Goal: Task Accomplishment & Management: Manage account settings

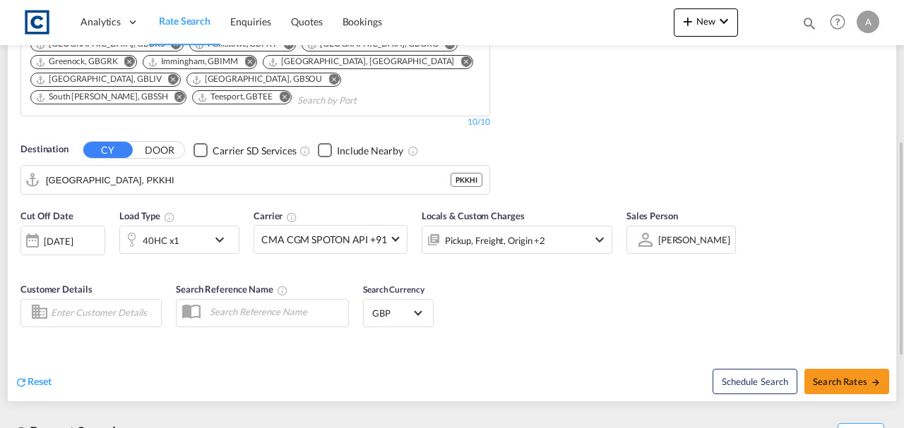
scroll to position [188, 0]
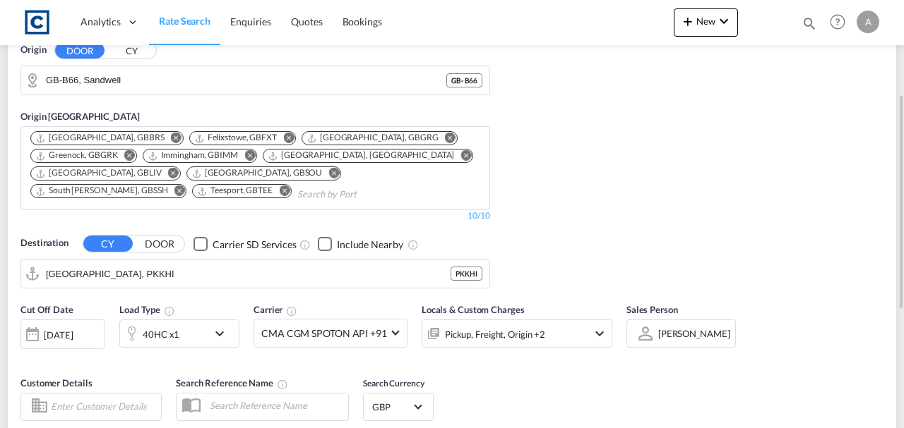
click at [556, 350] on div "Locals & Custom Charges Pickup, Freight, Origin +2" at bounding box center [516, 332] width 191 height 59
click at [552, 337] on div "Pickup, Freight, Origin +2" at bounding box center [497, 334] width 151 height 28
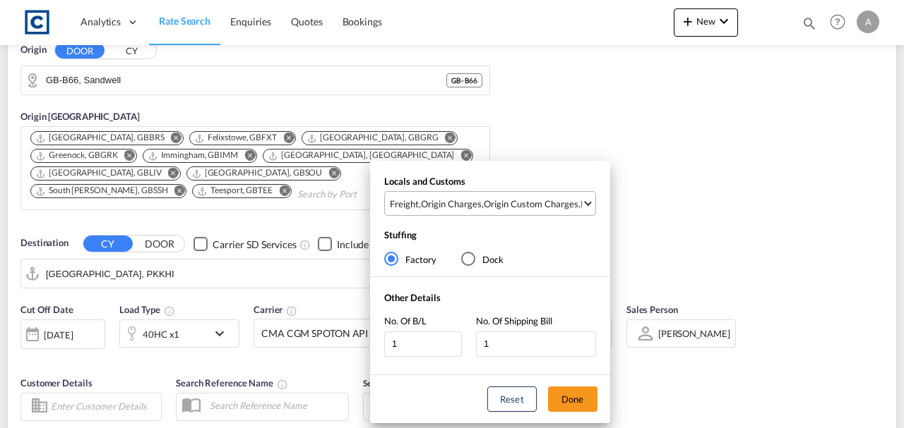
click at [513, 214] on md-select-value "Freight , Origin Charges , Origin Custom Charges , Pickup Charges" at bounding box center [491, 203] width 207 height 23
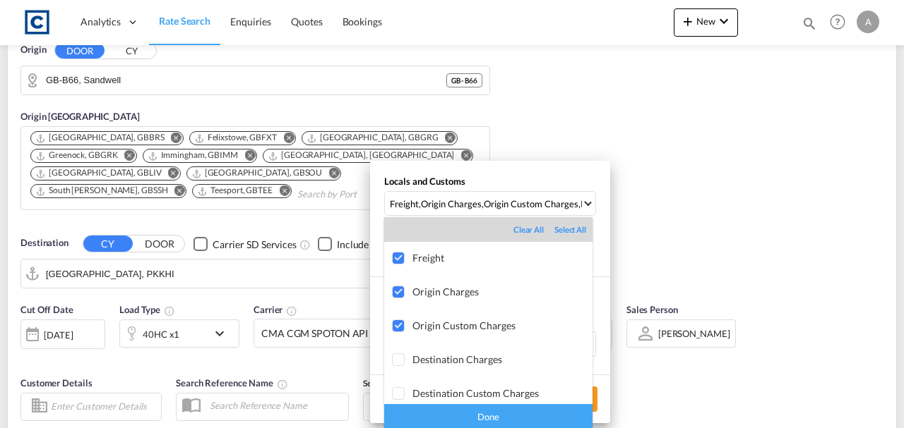
click at [547, 416] on div "Done" at bounding box center [488, 416] width 208 height 25
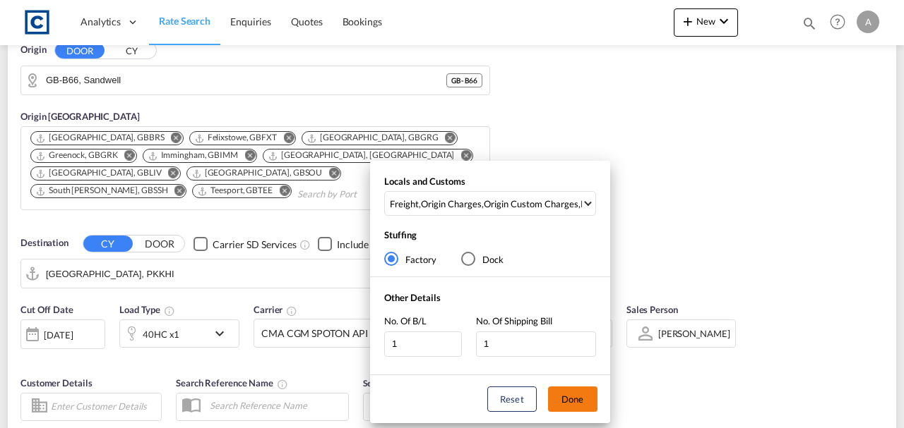
click at [567, 405] on button "Done" at bounding box center [572, 399] width 49 height 25
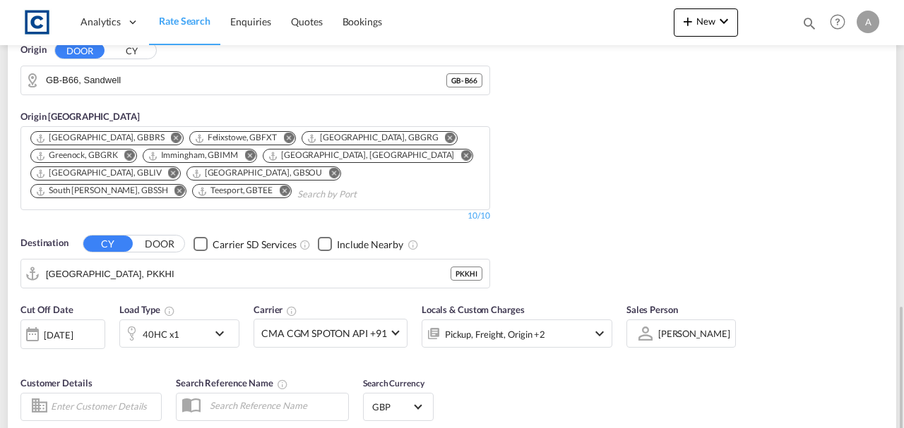
scroll to position [376, 0]
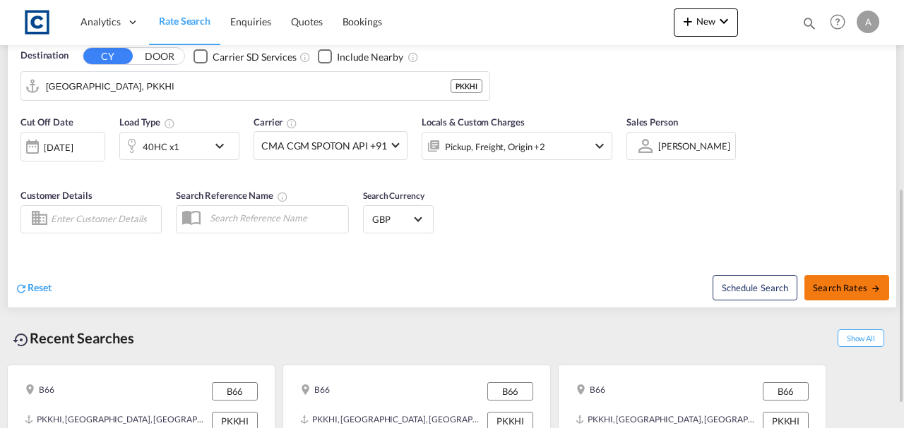
click at [827, 286] on span "Search Rates" at bounding box center [846, 287] width 68 height 11
type input "B66 to PKKHI / 11 Sep 2025"
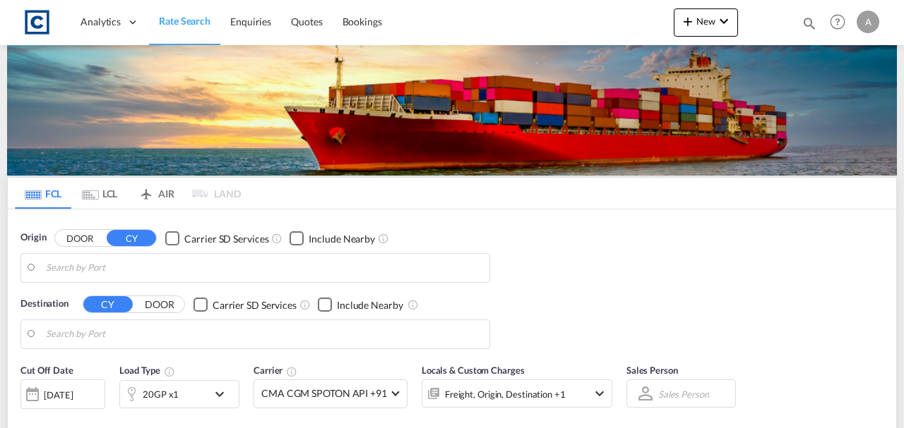
type input "GB-B66, Sandwell"
type input "[GEOGRAPHIC_DATA], PKKHI"
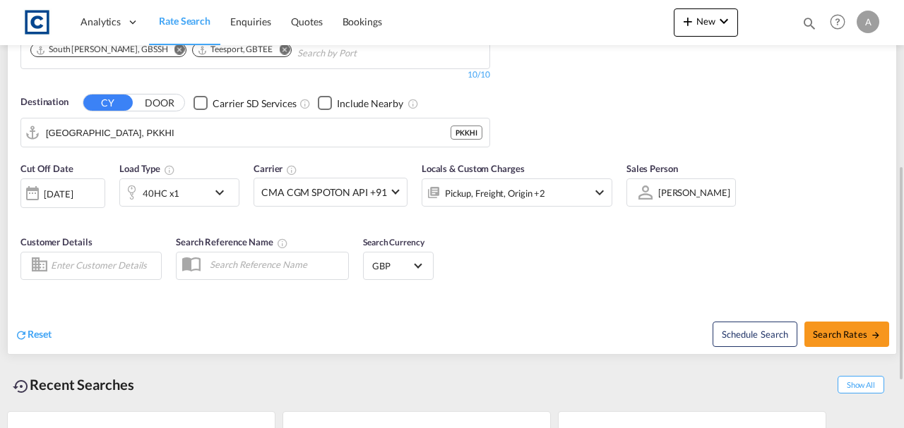
click at [493, 324] on div "FCL LCL AIR LAND FCL LCL AIR LAND Origin DOOR CY GB-B66, Sandwell GB - B66 Orig…" at bounding box center [451, 183] width 889 height 687
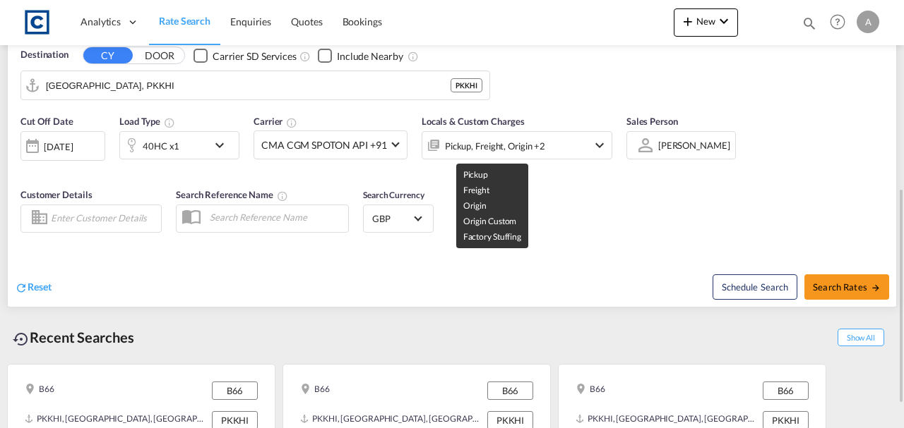
click at [522, 148] on div "Pickup, Freight, Origin +2" at bounding box center [495, 146] width 100 height 20
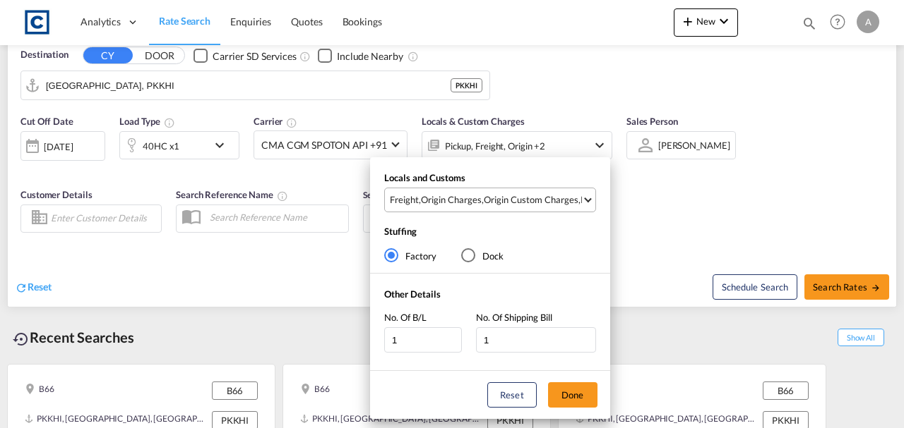
click at [520, 202] on div "Origin Custom Charges" at bounding box center [531, 199] width 95 height 13
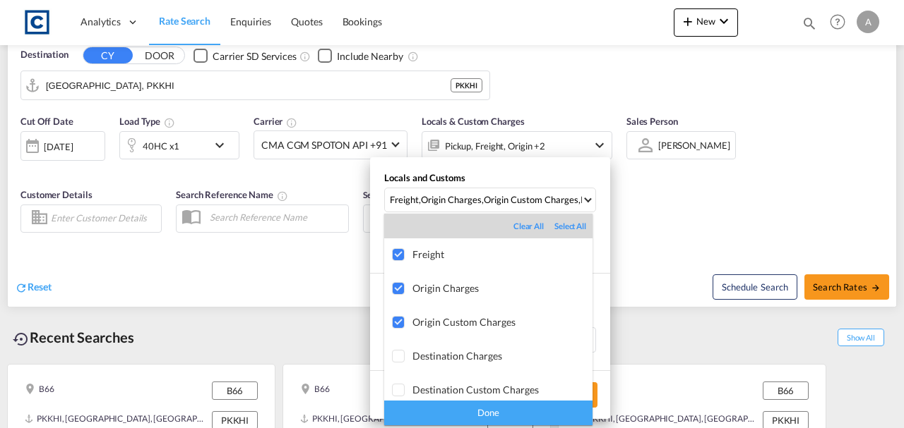
click at [548, 409] on div "Done" at bounding box center [488, 413] width 208 height 25
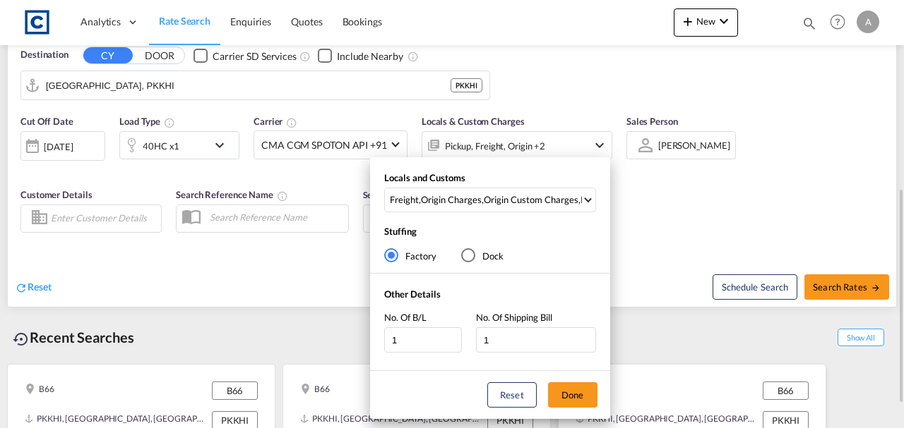
click at [569, 400] on button "Done" at bounding box center [572, 395] width 49 height 25
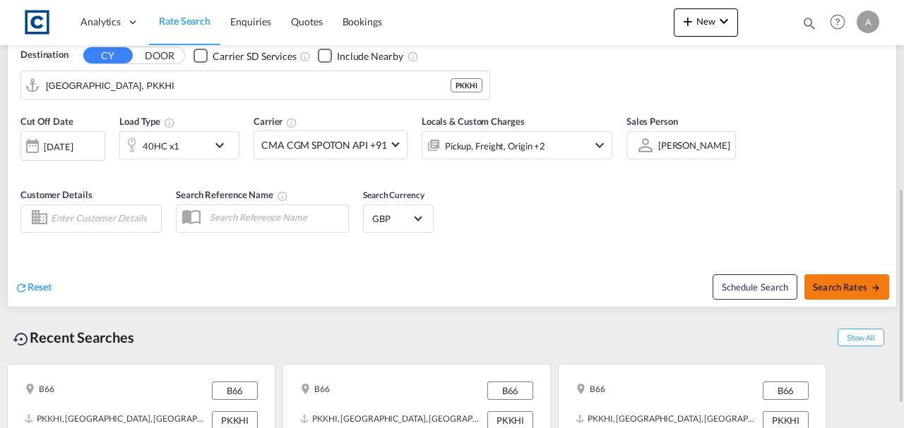
click at [836, 290] on span "Search Rates" at bounding box center [846, 287] width 68 height 11
type input "B66 to PKKHI / 11 Sep 2025"
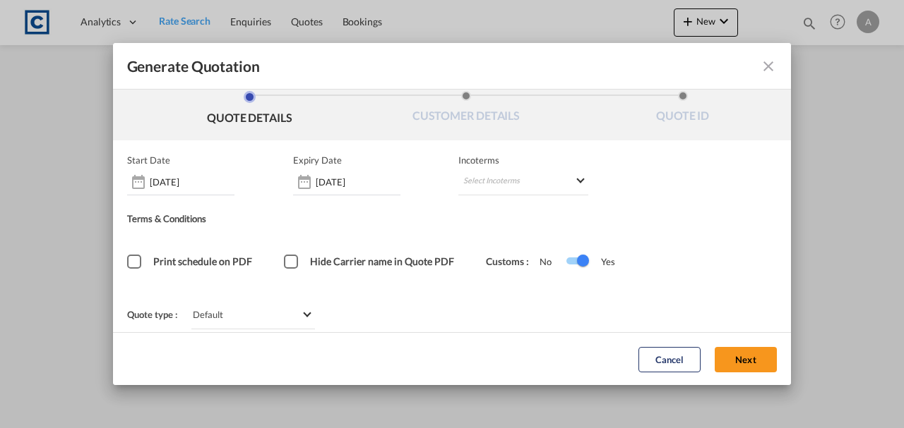
scroll to position [19, 0]
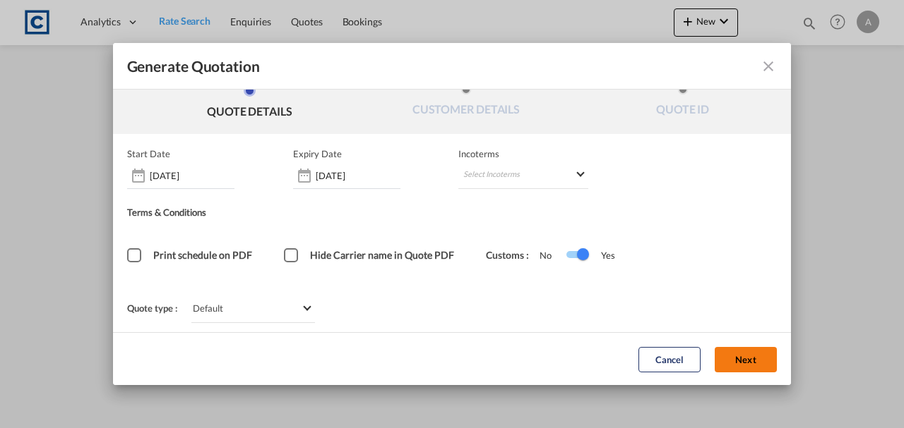
click at [734, 361] on button "Next" at bounding box center [745, 359] width 62 height 25
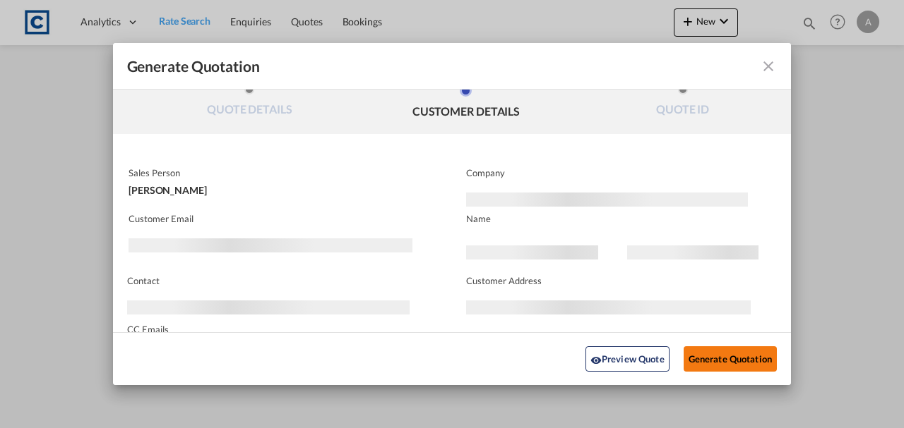
scroll to position [0, 0]
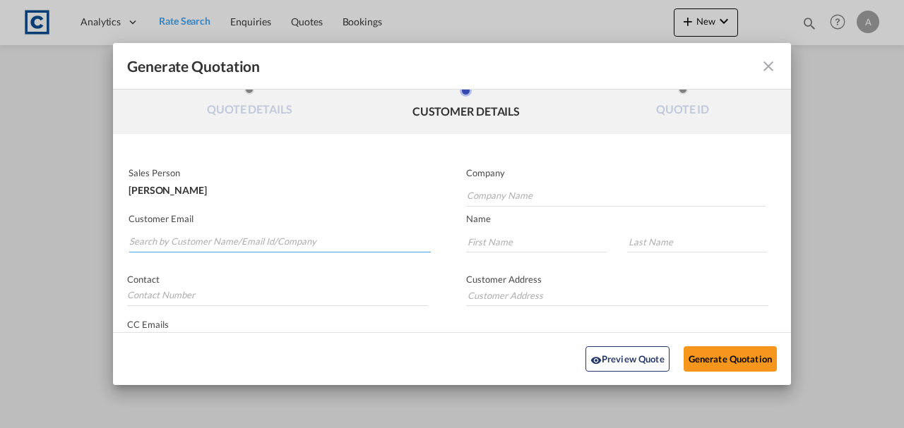
click at [212, 244] on input "Search by Customer Name/Email Id/Company" at bounding box center [279, 242] width 301 height 21
paste input "[PERSON_NAME][EMAIL_ADDRESS][PERSON_NAME][DOMAIN_NAME]"
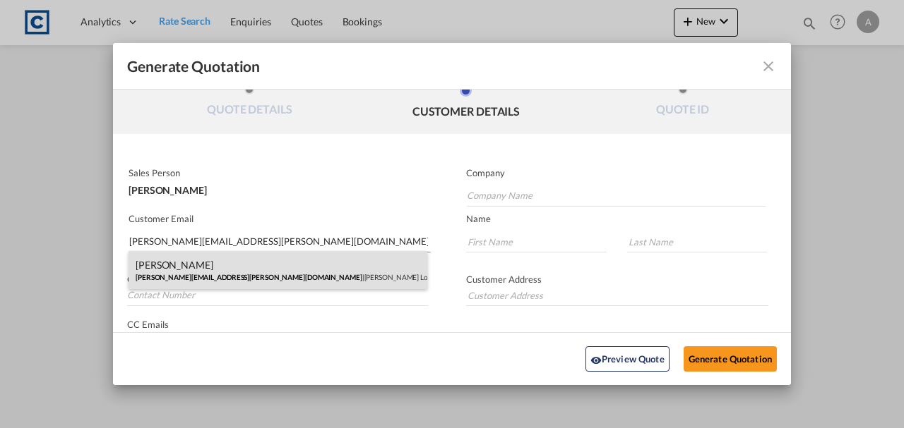
type input "[PERSON_NAME][EMAIL_ADDRESS][PERSON_NAME][DOMAIN_NAME]"
click at [294, 287] on div "Andrea Locarno Andrea.Locarno@gruber-logistics.com | Gruber Logisitcs" at bounding box center [277, 270] width 299 height 38
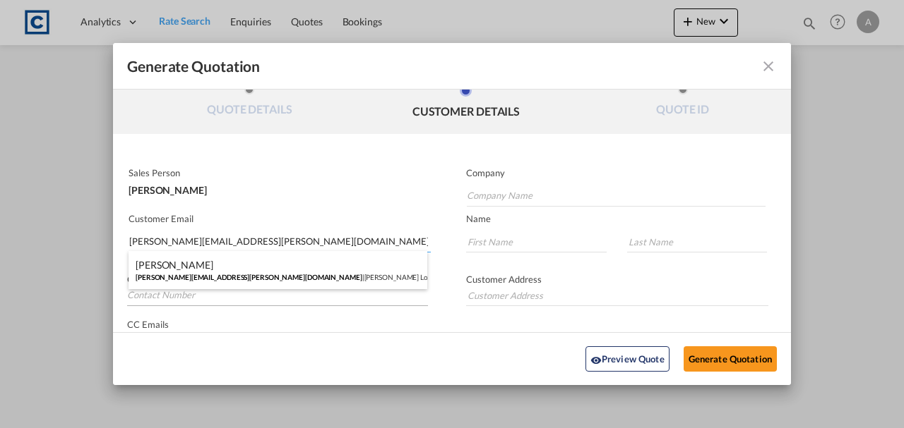
type input "[PERSON_NAME] Logisitcs"
type input "Andrea"
type input "Locarno"
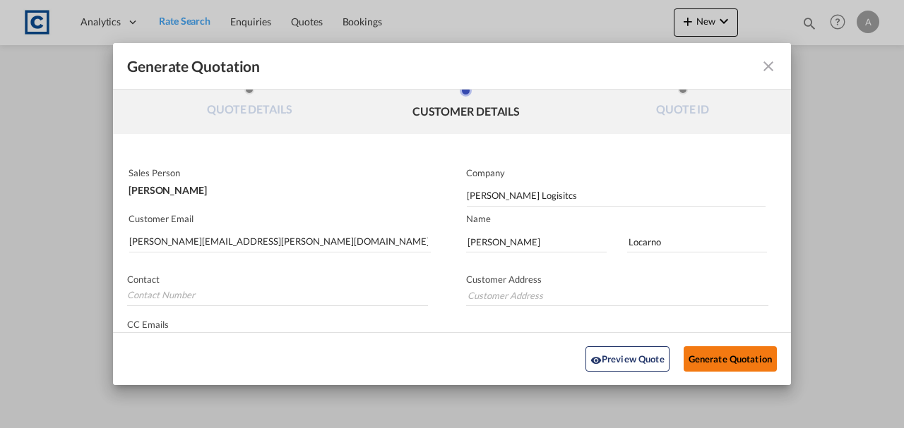
click at [699, 361] on button "Generate Quotation" at bounding box center [729, 359] width 93 height 25
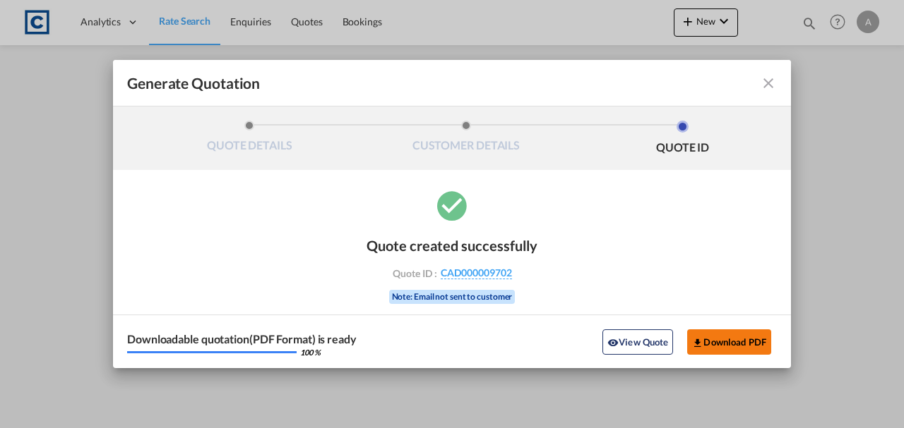
click at [716, 347] on button "Download PDF" at bounding box center [729, 342] width 84 height 25
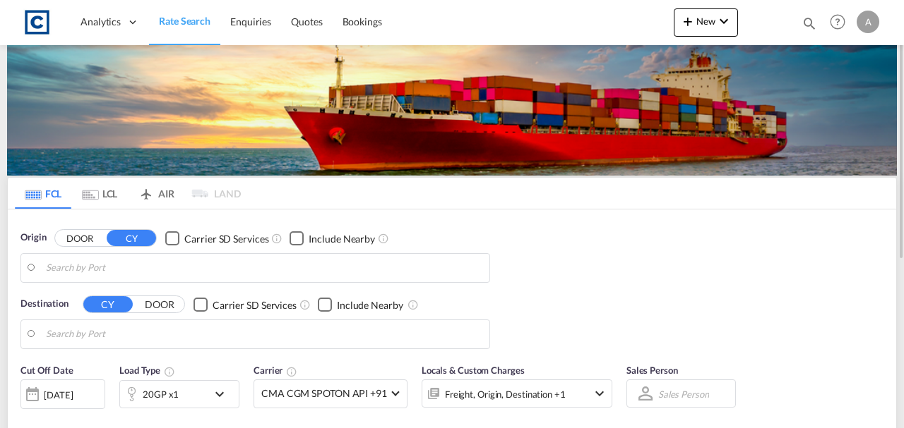
type input "GB-B66, Sandwell"
type input "[GEOGRAPHIC_DATA], PKKHI"
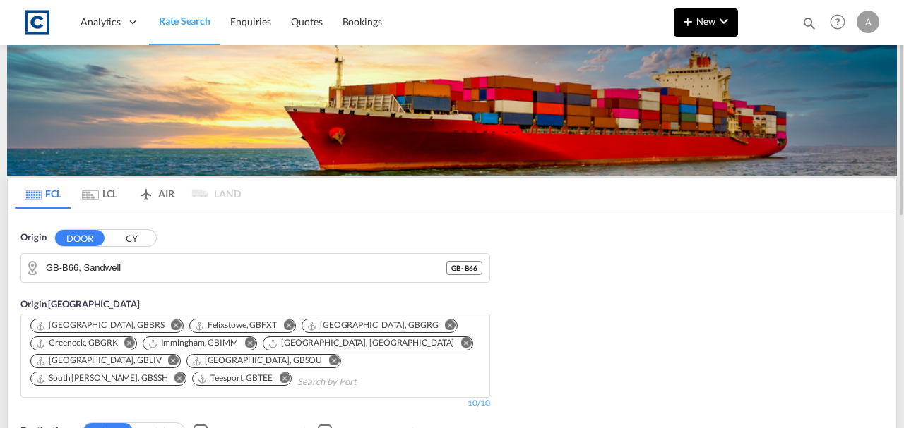
click at [686, 30] on button "New" at bounding box center [705, 22] width 64 height 28
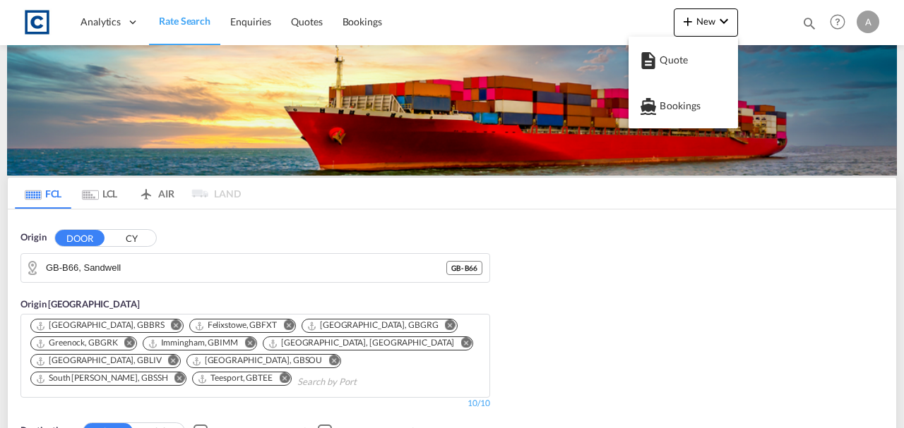
click at [620, 224] on md-backdrop at bounding box center [452, 214] width 904 height 428
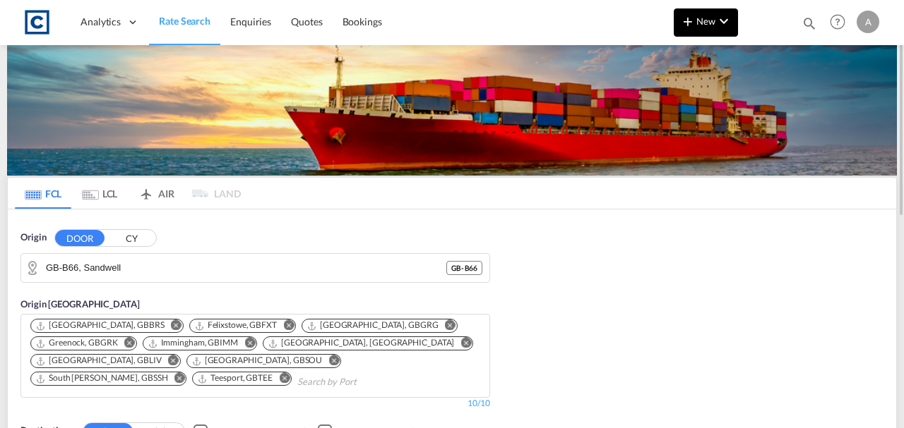
click at [703, 19] on span "New" at bounding box center [705, 21] width 53 height 11
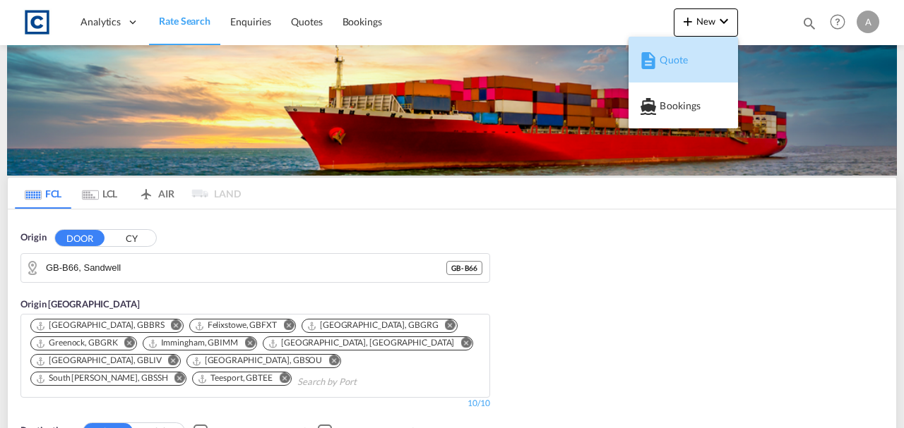
click at [656, 64] on md-icon "button" at bounding box center [648, 60] width 17 height 17
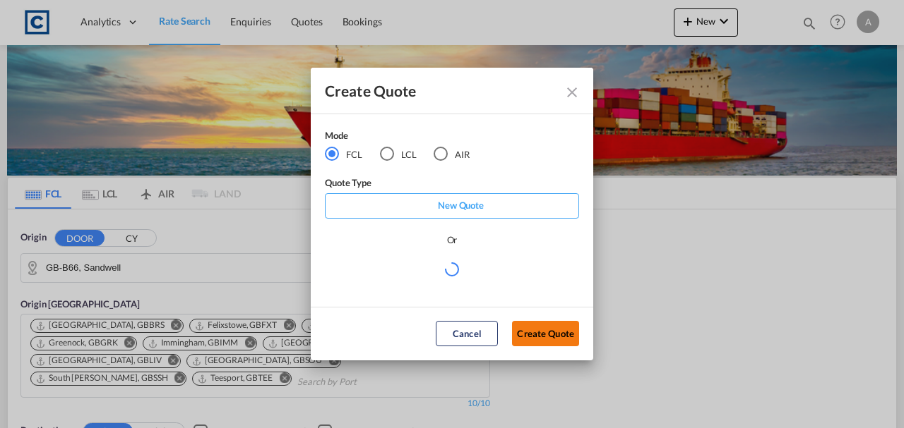
click at [558, 335] on button "Create Quote" at bounding box center [545, 333] width 67 height 25
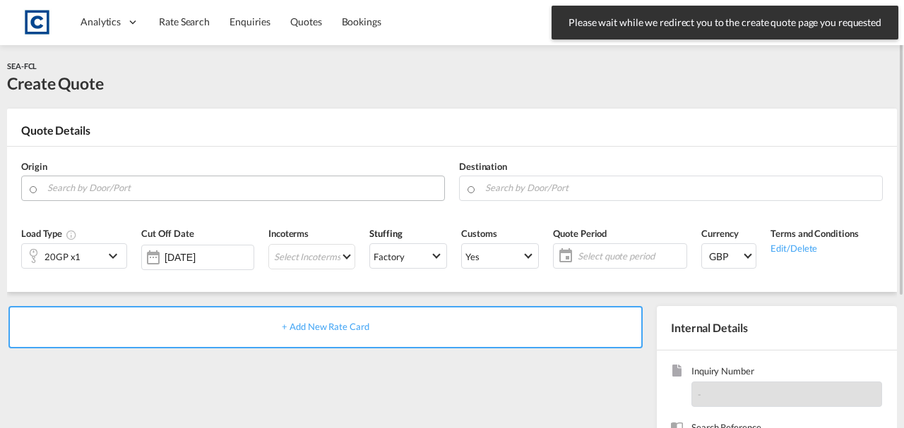
click at [277, 196] on input "Search by Door/Port" at bounding box center [242, 188] width 390 height 25
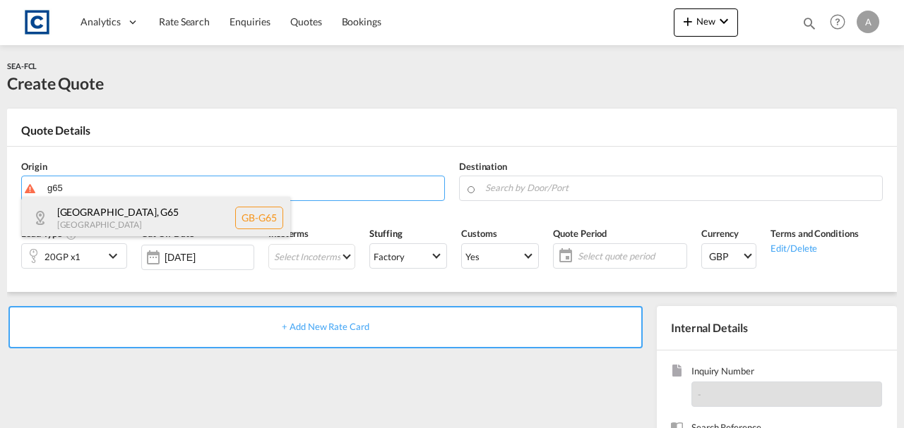
click at [163, 215] on div "[GEOGRAPHIC_DATA] , G65 [GEOGRAPHIC_DATA] [GEOGRAPHIC_DATA]-G65" at bounding box center [156, 218] width 268 height 42
type input "GB-G65, [GEOGRAPHIC_DATA]"
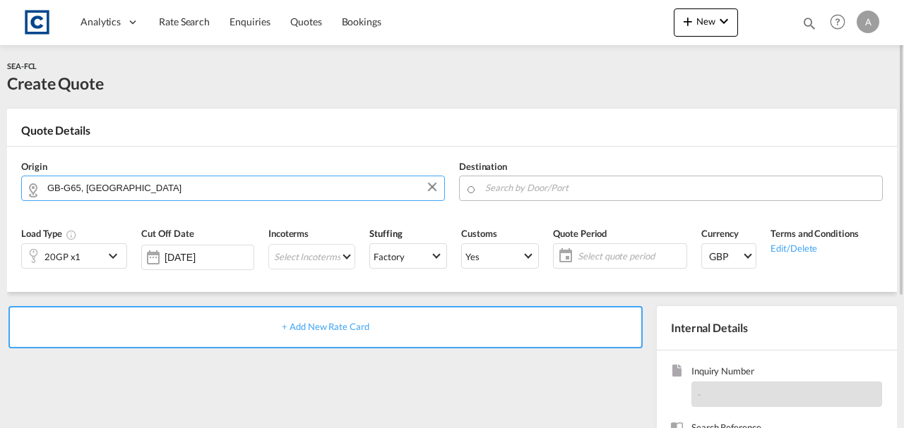
click at [552, 185] on input "Search by Door/Port" at bounding box center [680, 188] width 390 height 25
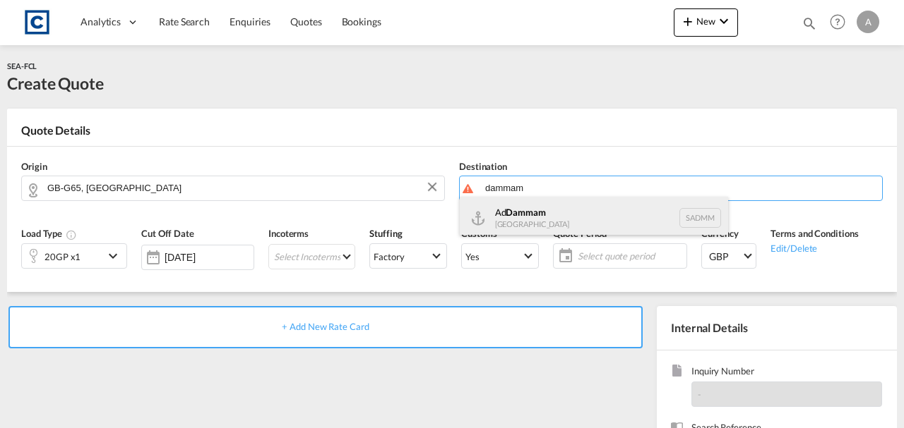
click at [539, 208] on div "Ad Dammam [GEOGRAPHIC_DATA] [GEOGRAPHIC_DATA]" at bounding box center [594, 218] width 268 height 42
type input "Ad Dammam, SADMM"
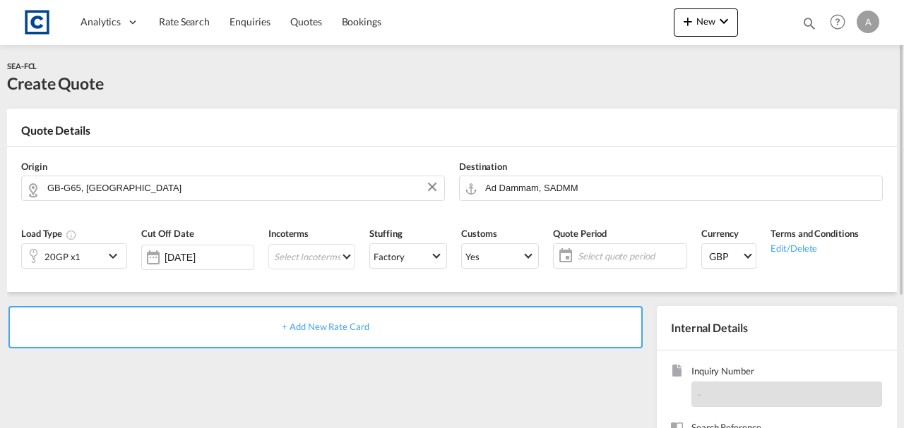
click at [71, 256] on div "20GP x1" at bounding box center [62, 257] width 36 height 20
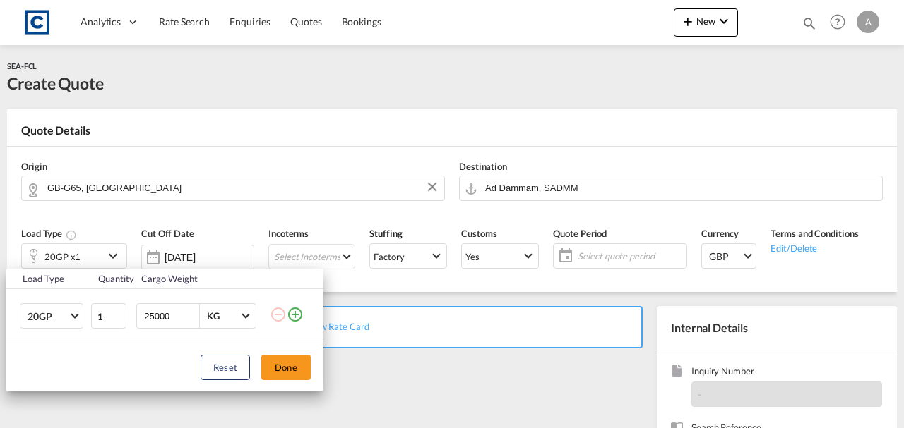
click at [53, 330] on td "20GP 20GP 40GP 40HC 45HC 20RE 40RE 40HR 20OT 40OT 20FR 40FR 40NR 20NR 45S 20TK …" at bounding box center [48, 316] width 84 height 54
click at [48, 317] on span "20GP" at bounding box center [48, 317] width 41 height 14
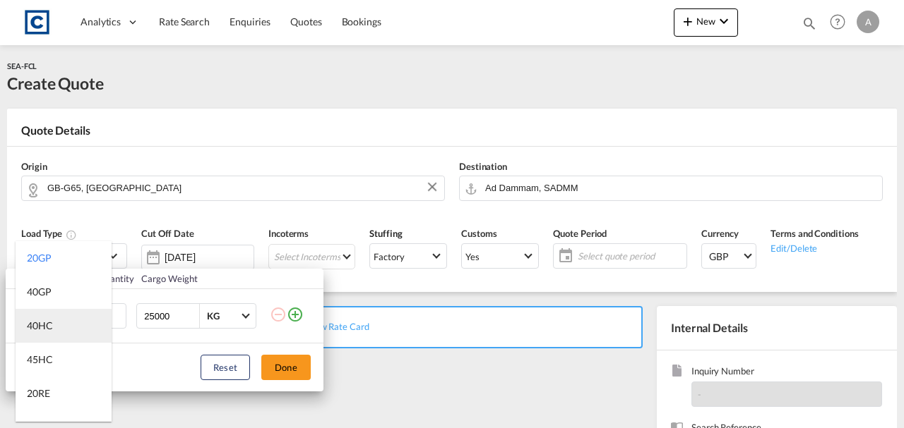
click at [49, 323] on div "40HC" at bounding box center [40, 326] width 26 height 14
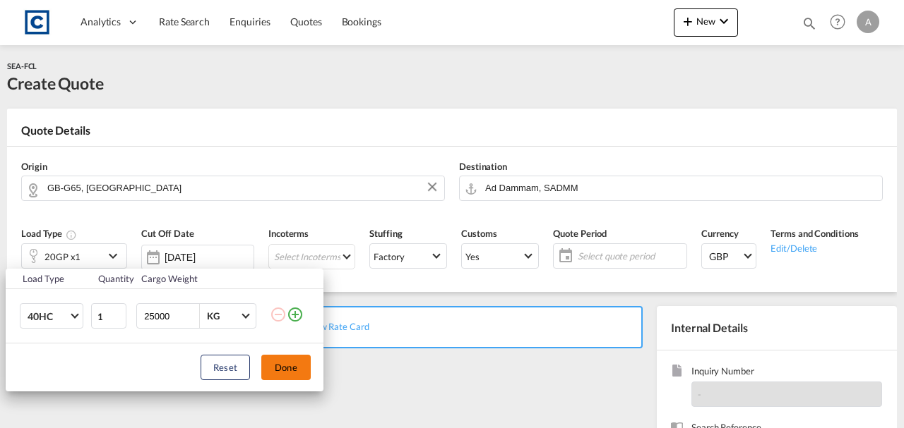
click at [284, 366] on button "Done" at bounding box center [285, 367] width 49 height 25
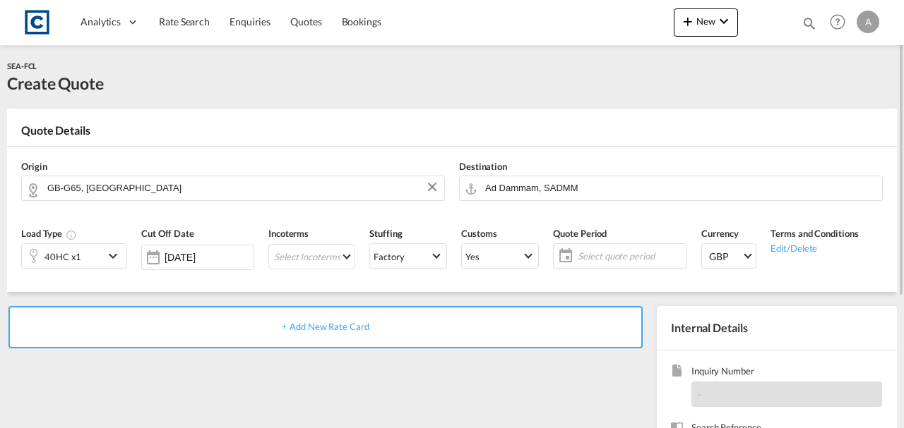
click at [320, 336] on div "+ Add New Rate Card" at bounding box center [325, 327] width 634 height 42
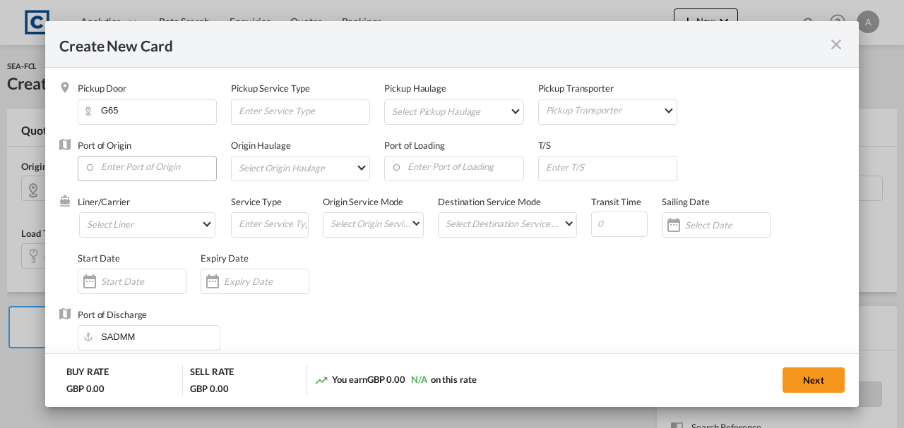
type input "Basic Ocean Freight"
select select "per equipment"
click at [834, 44] on md-icon "icon-close fg-AAA8AD m-0 pointer" at bounding box center [835, 44] width 17 height 17
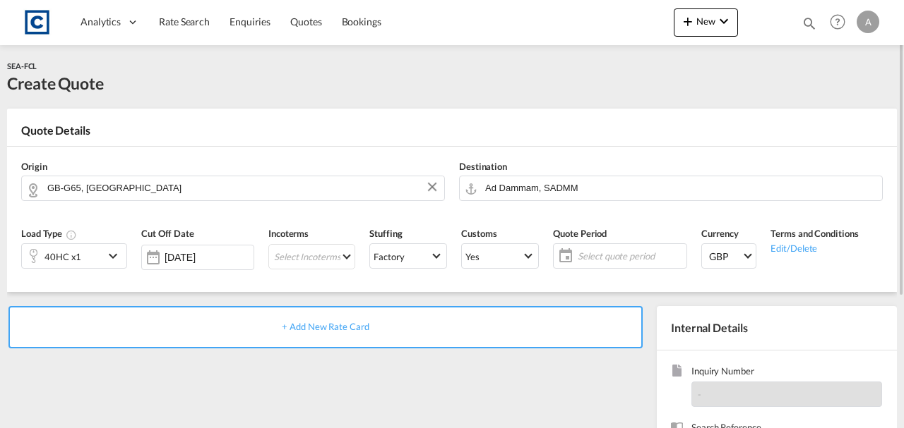
click at [350, 323] on span "+ Add New Rate Card" at bounding box center [325, 326] width 87 height 11
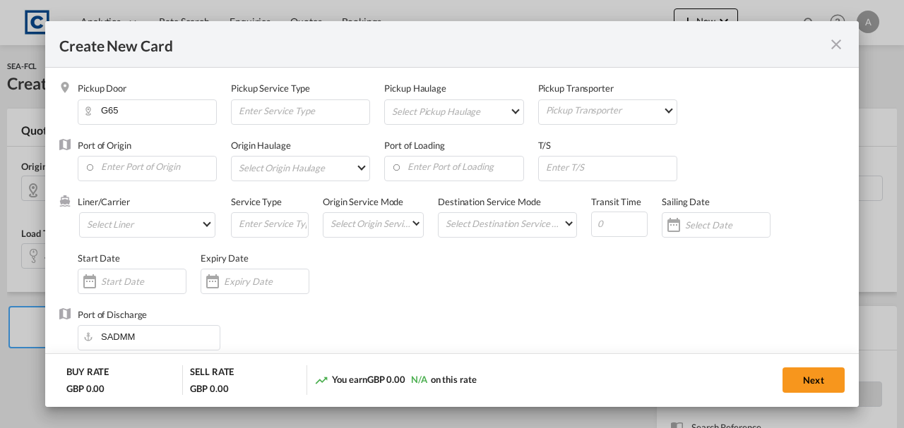
type input "Basic Ocean Freight"
select select "per equipment"
click at [145, 156] on md-input-container "Create New Card ..." at bounding box center [147, 168] width 139 height 25
click at [145, 163] on input "Enter Port of Origin" at bounding box center [150, 167] width 131 height 21
type input "l"
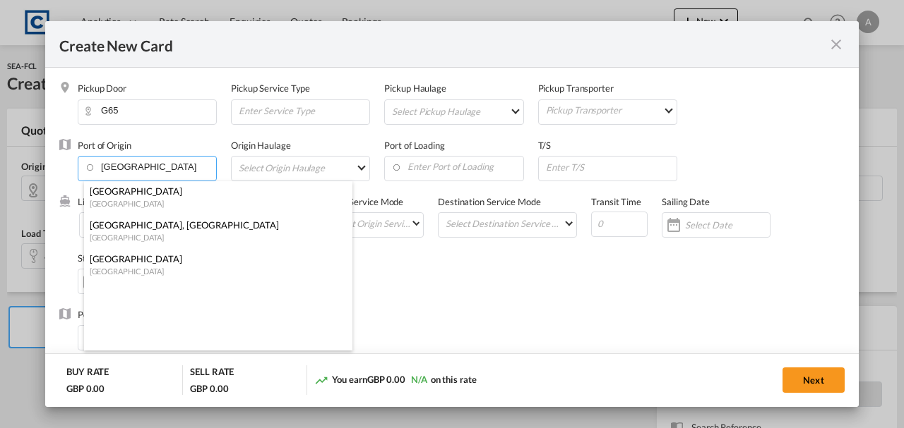
click at [158, 202] on div "[GEOGRAPHIC_DATA]" at bounding box center [214, 203] width 248 height 11
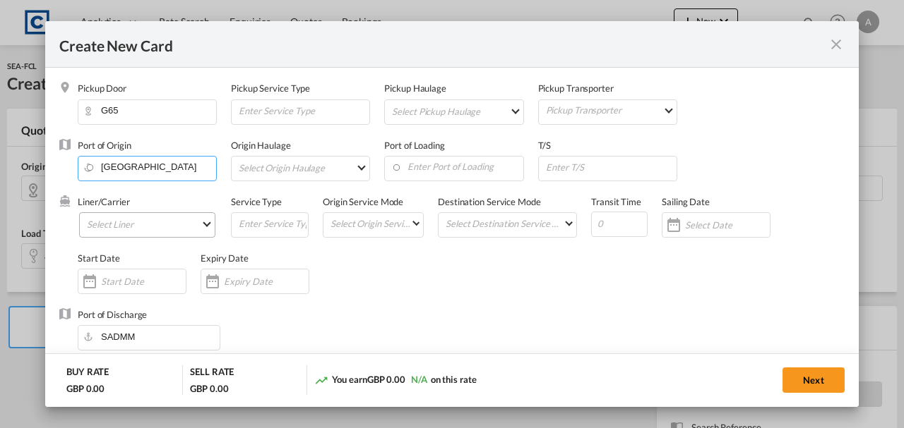
type input "[GEOGRAPHIC_DATA], GBGLW"
click at [121, 228] on md-select "Select Liner 2HM LOGISTICS D.O.O 2M Alliance AAXL GLOBAL SHIPPING LINES LLC [PE…" at bounding box center [147, 224] width 136 height 25
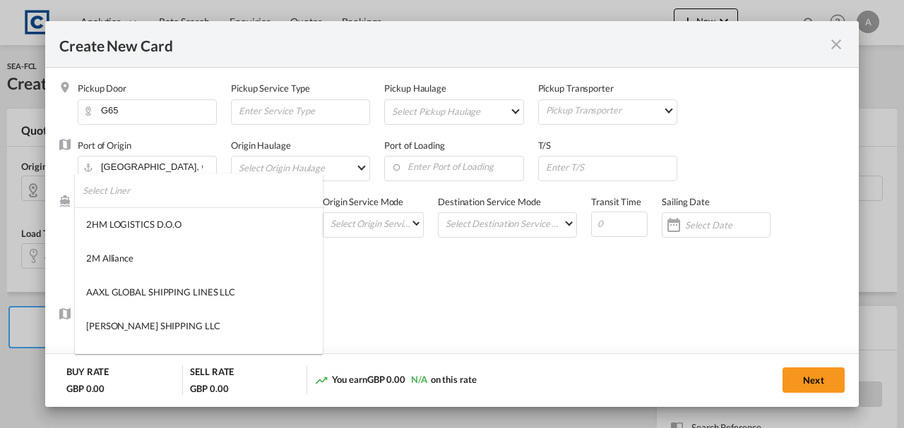
click at [123, 203] on input "search" at bounding box center [203, 191] width 240 height 34
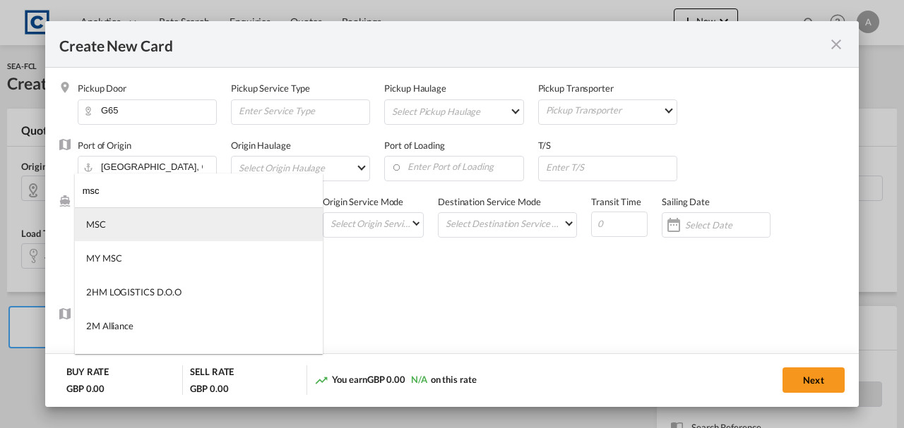
type input "msc"
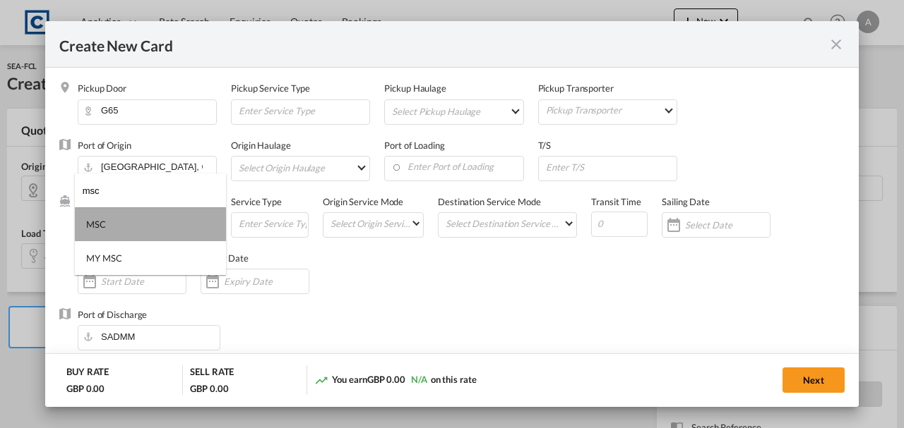
click at [120, 226] on md-option "MSC" at bounding box center [150, 225] width 151 height 34
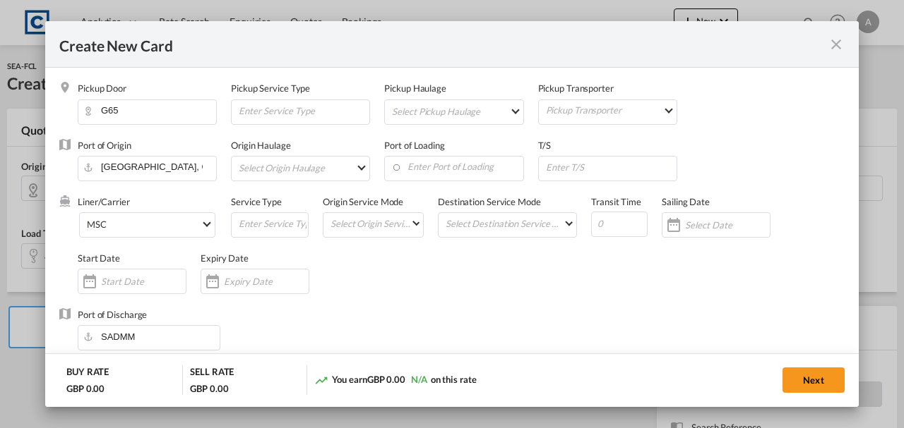
click at [285, 297] on div "Expiry Date" at bounding box center [261, 280] width 123 height 56
click at [260, 275] on div "Create New Card ..." at bounding box center [254, 281] width 109 height 25
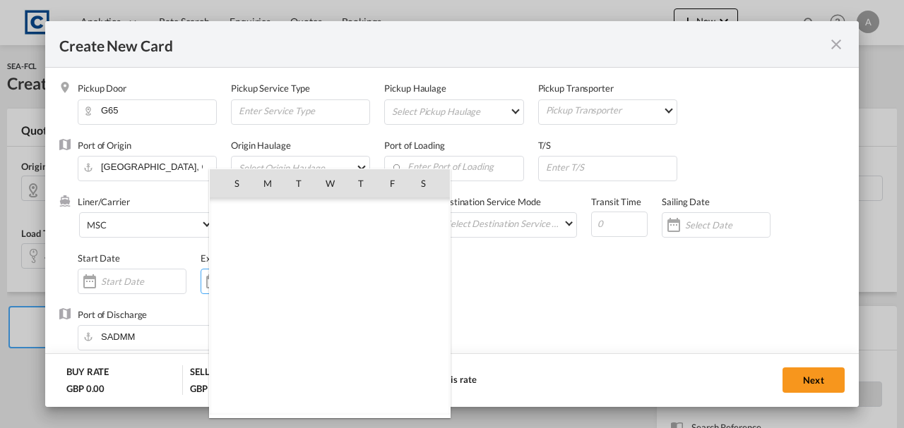
scroll to position [326975, 0]
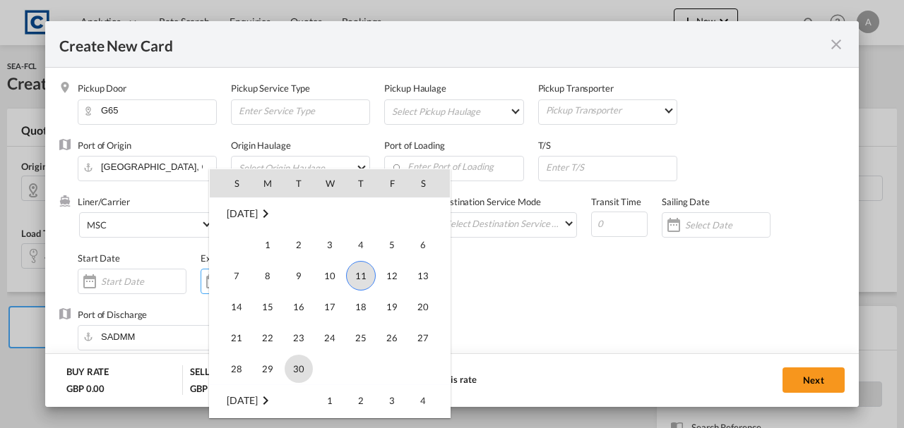
click at [298, 371] on span "30" at bounding box center [298, 369] width 28 height 28
type input "[DATE]"
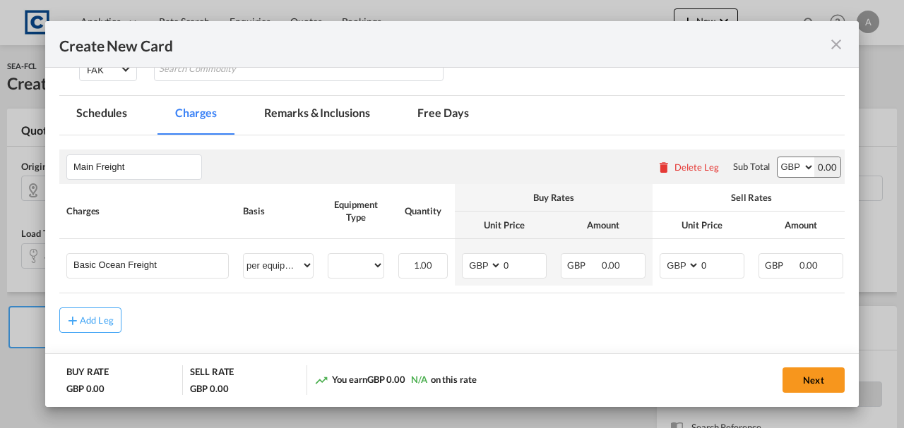
scroll to position [329, 0]
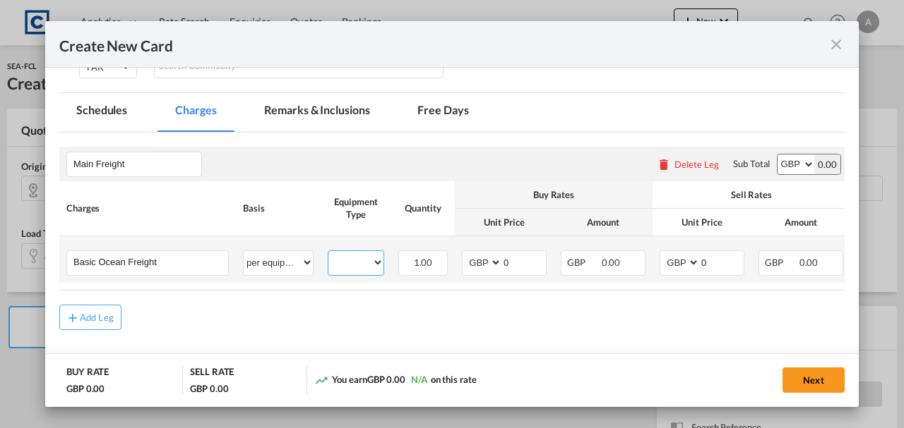
click at [340, 268] on select "40HC" at bounding box center [355, 262] width 55 height 19
select select "40HC"
click at [328, 253] on select "40HC" at bounding box center [355, 262] width 55 height 19
click at [788, 167] on select "AED AFN ALL AMD ANG AOA ARS AUD AWG AZN BAM BBD BDT BGN BHD BIF BMD BND BOB BRL…" at bounding box center [795, 165] width 37 height 20
select select "string:USD"
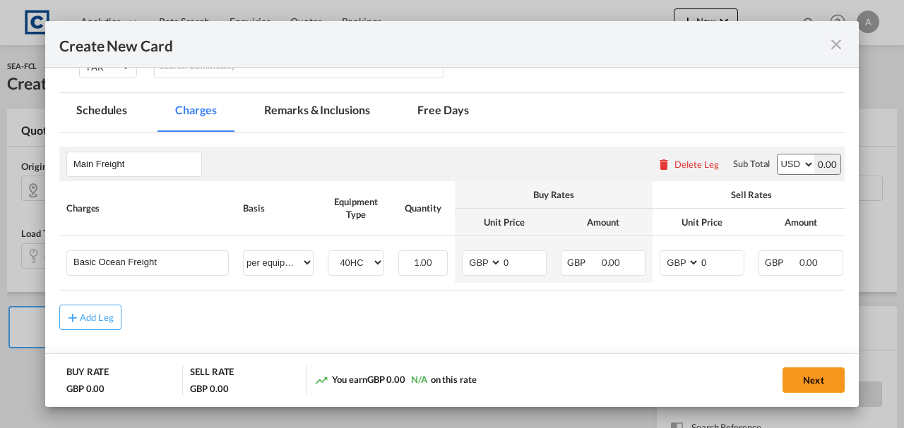
click at [777, 155] on select "AED AFN ALL AMD ANG AOA ARS AUD AWG AZN BAM BBD BDT BGN BHD BIF BMD BND BOB BRL…" at bounding box center [795, 165] width 37 height 20
click at [474, 253] on select "AED AFN ALL AMD ANG AOA ARS AUD AWG AZN BAM BBD BDT BGN BHD BIF BMD BND BOB BRL…" at bounding box center [482, 262] width 37 height 19
select select "string:USD"
click at [464, 253] on select "AED AFN ALL AMD ANG AOA ARS AUD AWG AZN BAM BBD BDT BGN BHD BIF BMD BND BOB BRL…" at bounding box center [482, 262] width 37 height 19
click at [687, 266] on select "AED AFN ALL AMD ANG AOA ARS AUD AWG AZN BAM BBD BDT BGN BHD BIF BMD BND BOB BRL…" at bounding box center [680, 262] width 37 height 19
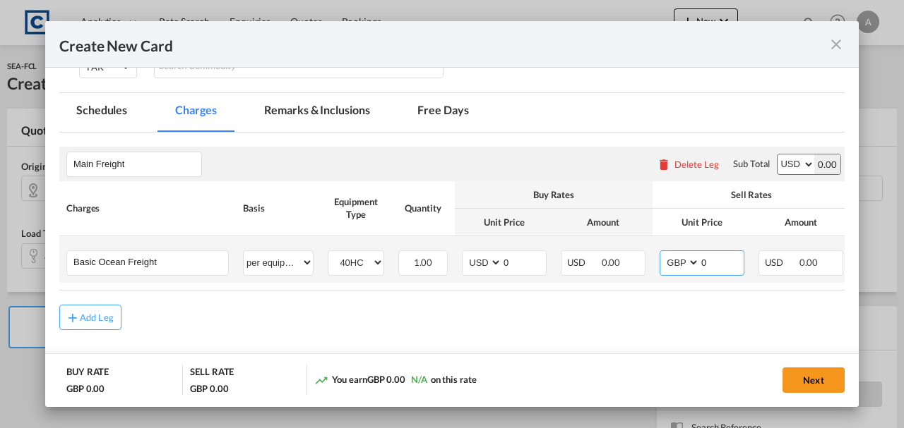
select select "string:USD"
click at [662, 253] on select "AED AFN ALL AMD ANG AOA ARS AUD AWG AZN BAM BBD BDT BGN BHD BIF BMD BND BOB BRL…" at bounding box center [680, 262] width 37 height 19
click at [520, 265] on input "0" at bounding box center [524, 261] width 44 height 21
type input "1845.00"
click at [724, 263] on input "0" at bounding box center [722, 261] width 44 height 21
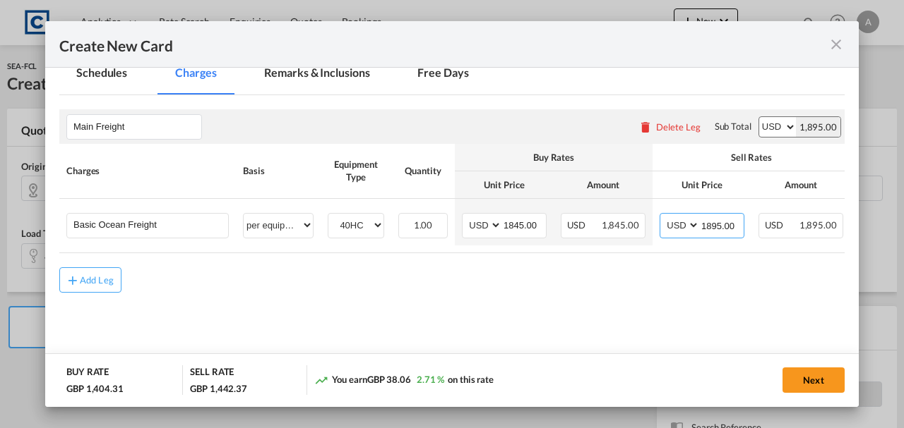
scroll to position [383, 0]
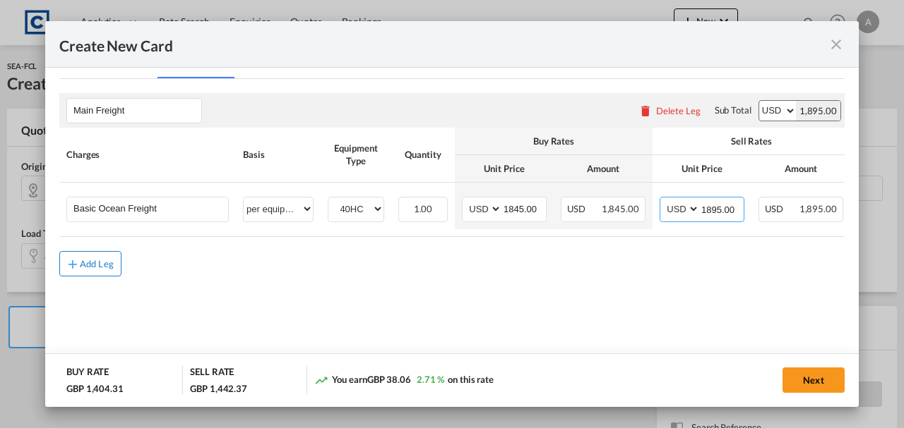
type input "1895.00"
click at [101, 268] on div "Add Leg" at bounding box center [97, 264] width 34 height 8
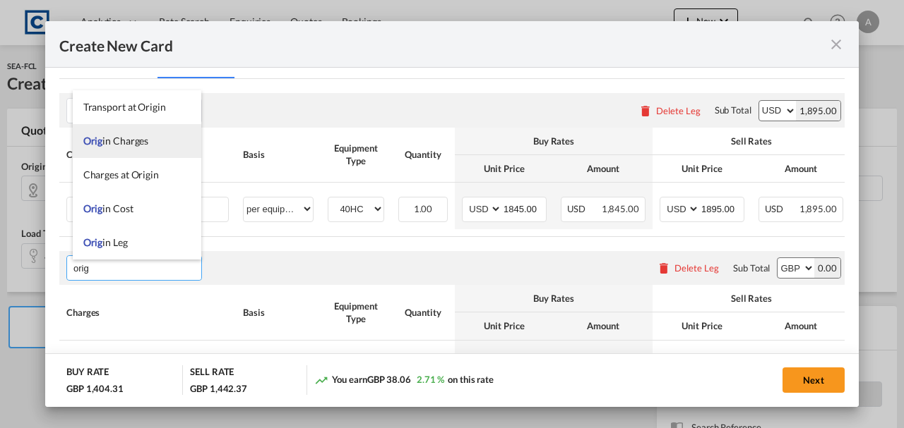
click at [105, 148] on li "Orig in Charges" at bounding box center [137, 141] width 128 height 34
type input "Origin Charges"
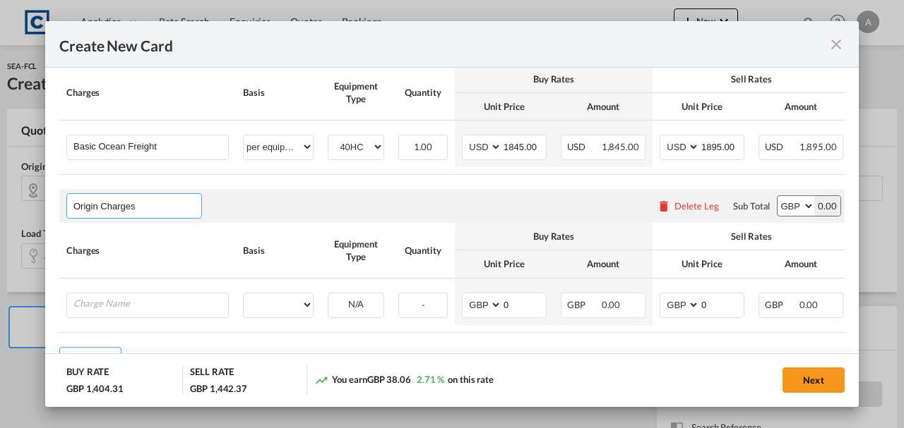
scroll to position [506, 0]
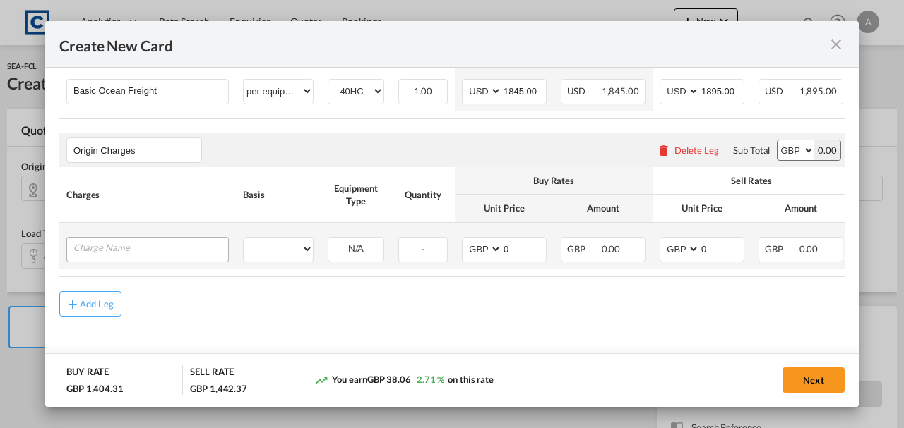
click at [127, 258] on div "Create New Card ..." at bounding box center [147, 249] width 162 height 25
click at [128, 248] on input "Charge Name" at bounding box center [150, 248] width 155 height 21
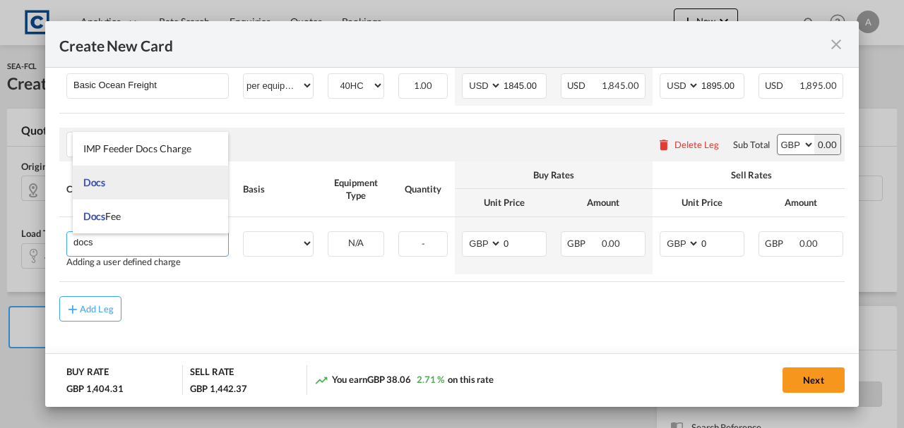
click at [120, 188] on li "Docs" at bounding box center [151, 183] width 156 height 34
type input "Docs"
select select "per shipment"
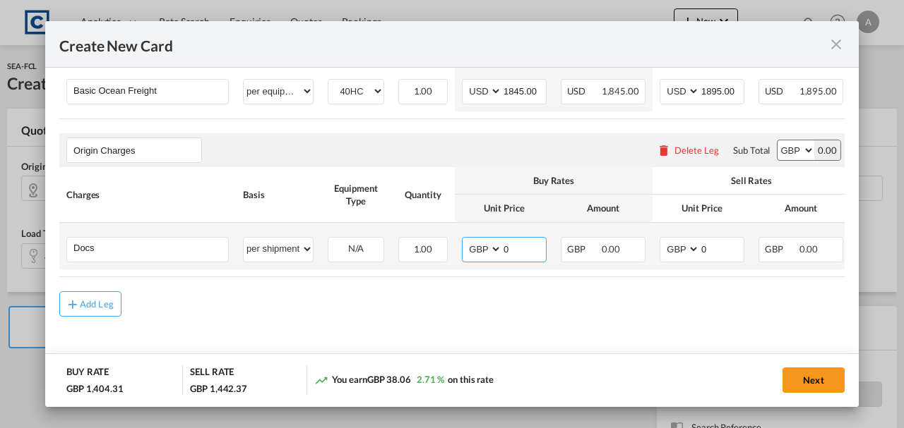
click at [534, 243] on input "0" at bounding box center [524, 248] width 44 height 21
type input "30.00"
click at [717, 244] on input "0" at bounding box center [722, 248] width 44 height 21
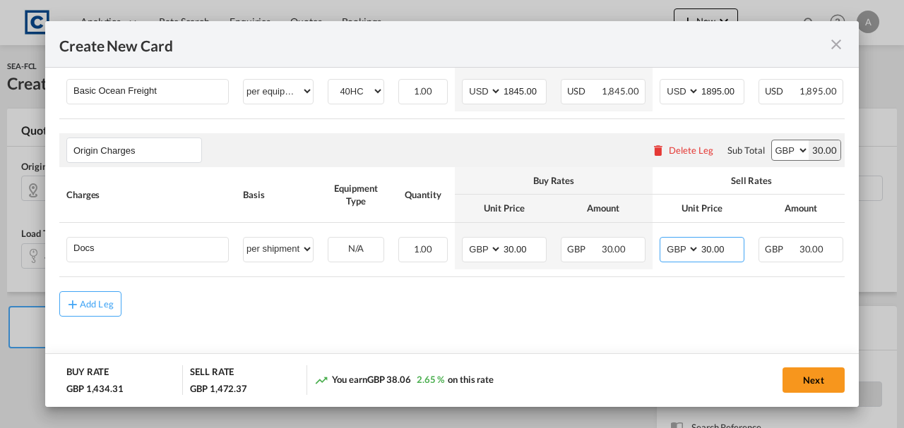
type input "30.00"
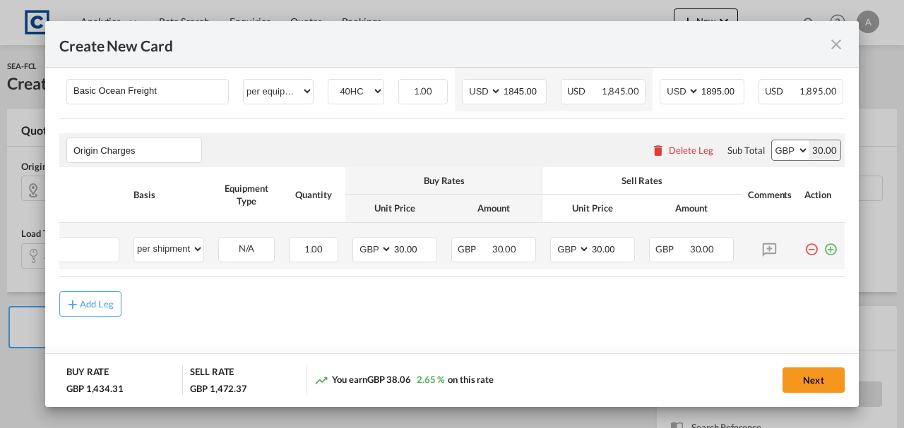
click at [827, 246] on md-icon "icon-plus-circle-outline green-400-fg" at bounding box center [830, 244] width 14 height 14
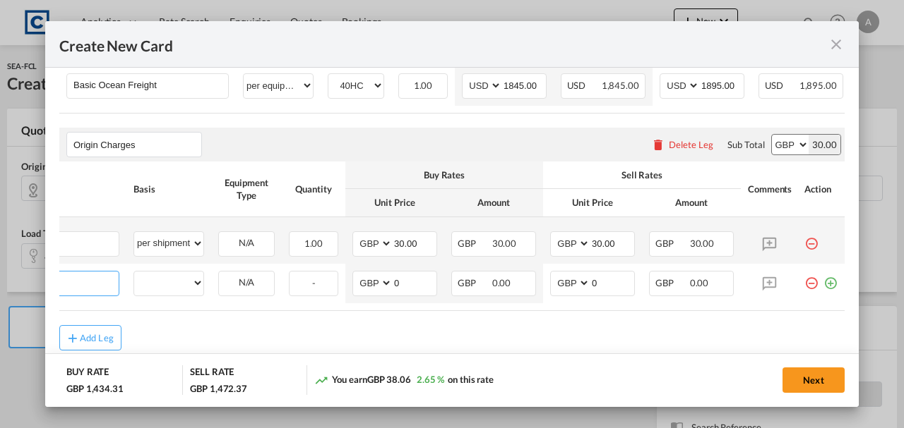
scroll to position [0, 14]
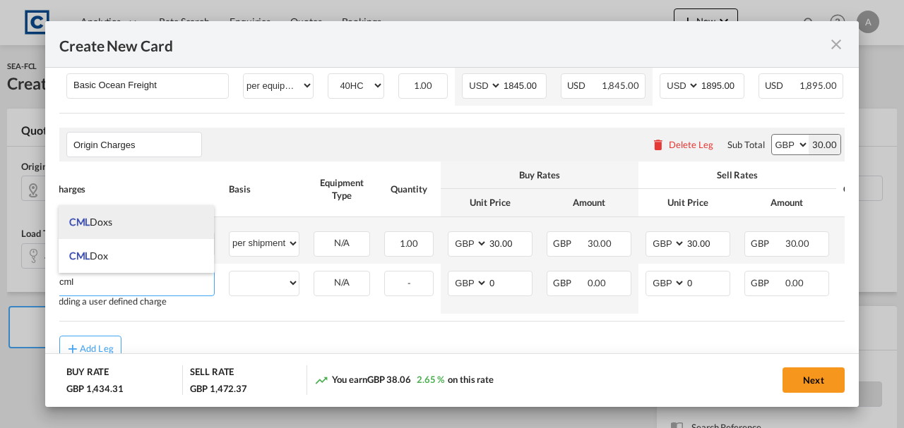
click at [78, 218] on span "CML" at bounding box center [79, 222] width 21 height 12
type input "CML Doxs"
select select "per B/L"
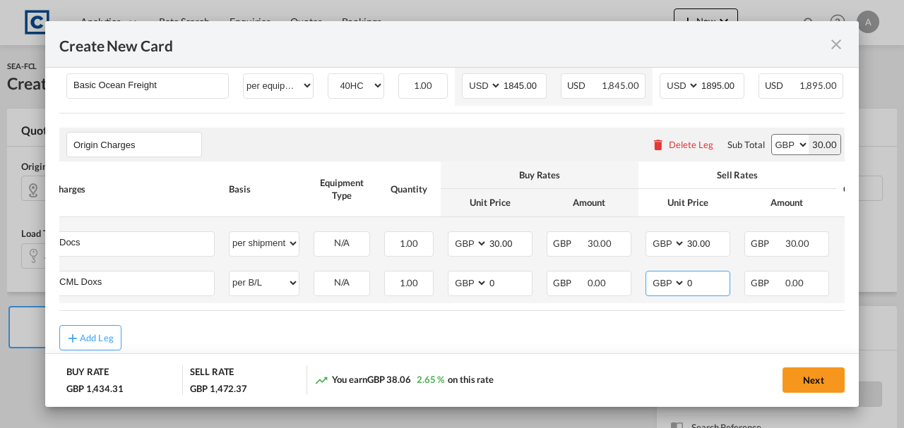
click at [702, 289] on input "0" at bounding box center [707, 282] width 44 height 21
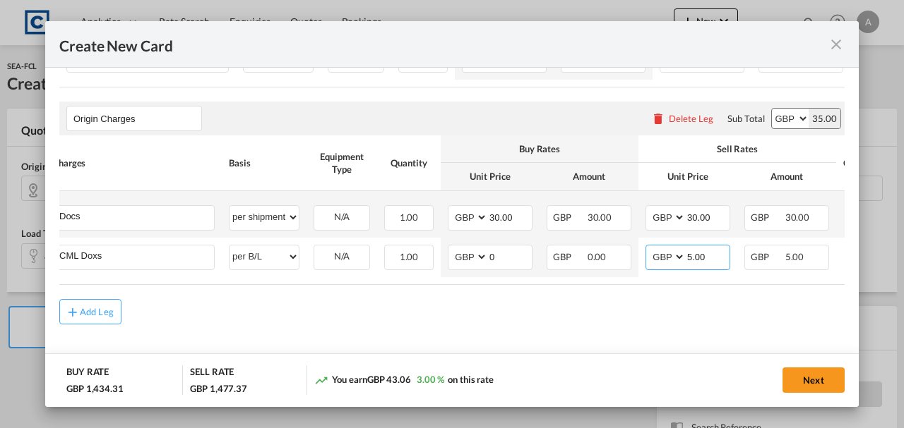
scroll to position [546, 0]
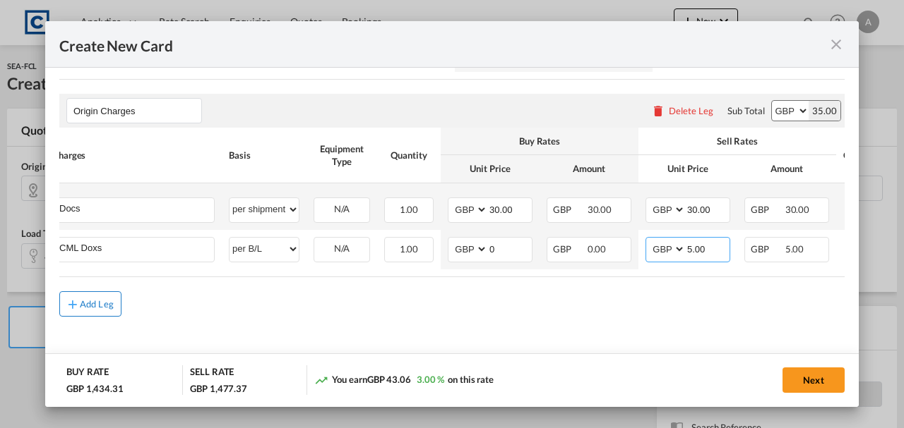
type input "5.00"
click at [86, 300] on div "Add Leg" at bounding box center [97, 304] width 34 height 8
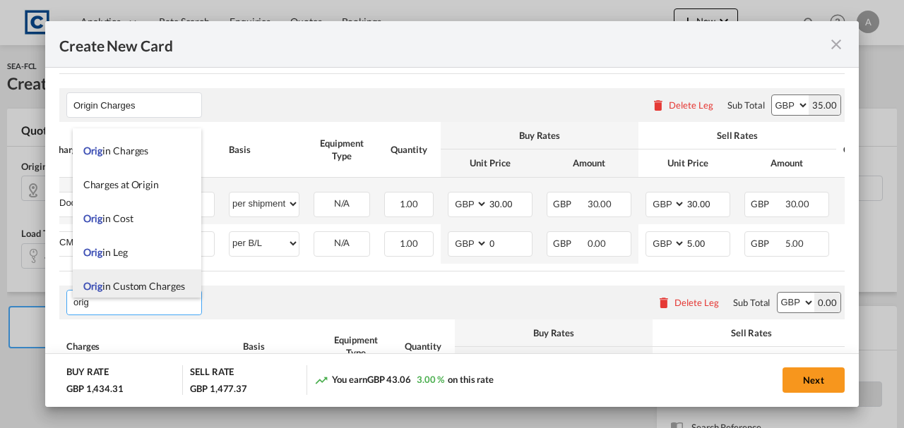
scroll to position [34, 0]
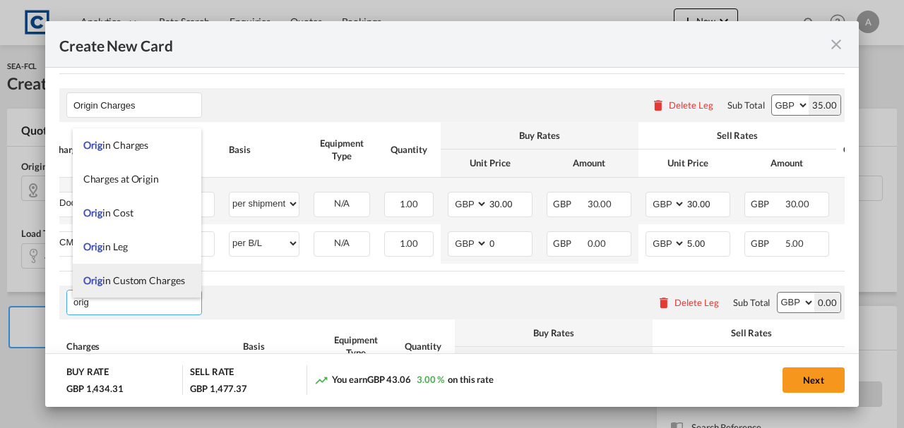
click at [120, 280] on span "Orig in Custom Charges" at bounding box center [134, 281] width 102 height 12
type input "Origin Custom Charges"
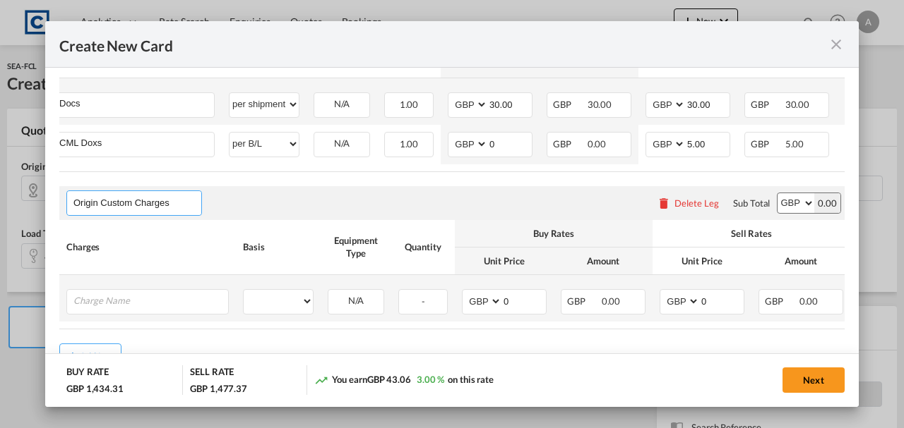
scroll to position [707, 0]
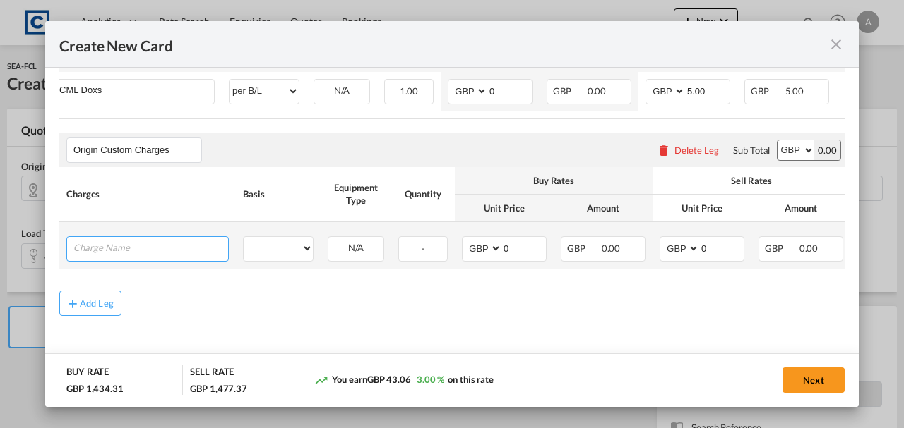
click at [128, 237] on input "Charge Name" at bounding box center [150, 247] width 155 height 21
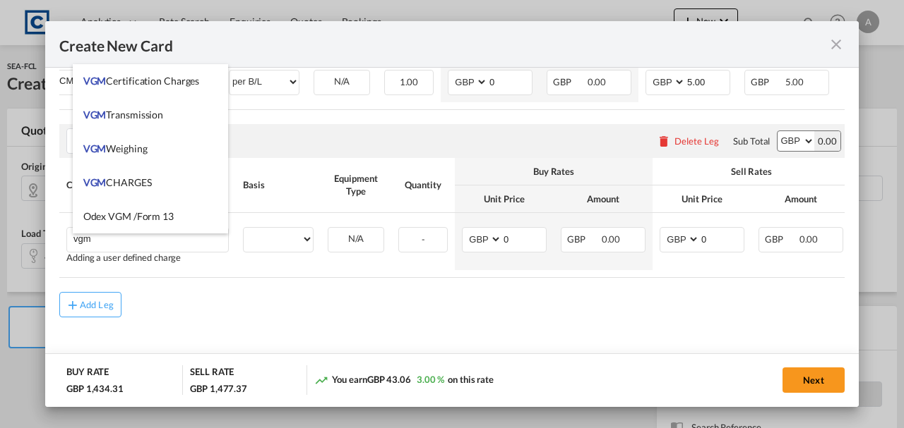
drag, startPoint x: 116, startPoint y: 183, endPoint x: 248, endPoint y: 205, distance: 133.9
click at [116, 182] on span "VGM CHARGES" at bounding box center [117, 182] width 68 height 12
type input "VGM CHARGES"
select select "per container"
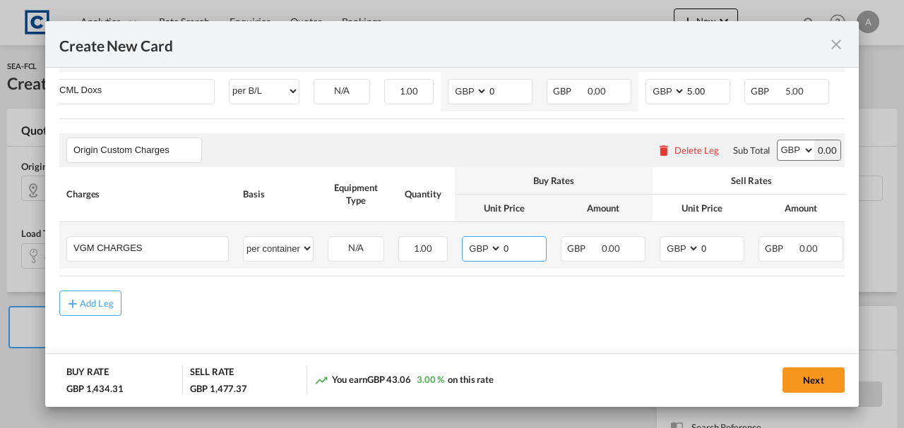
click at [535, 246] on input "0" at bounding box center [524, 247] width 44 height 21
type input "35.00"
click at [747, 247] on td "AED AFN ALL AMD ANG AOA ARS AUD AWG AZN BAM BBD BDT BGN BHD BIF BMD BND [PERSON…" at bounding box center [701, 245] width 99 height 47
click at [726, 246] on input "0" at bounding box center [722, 247] width 44 height 21
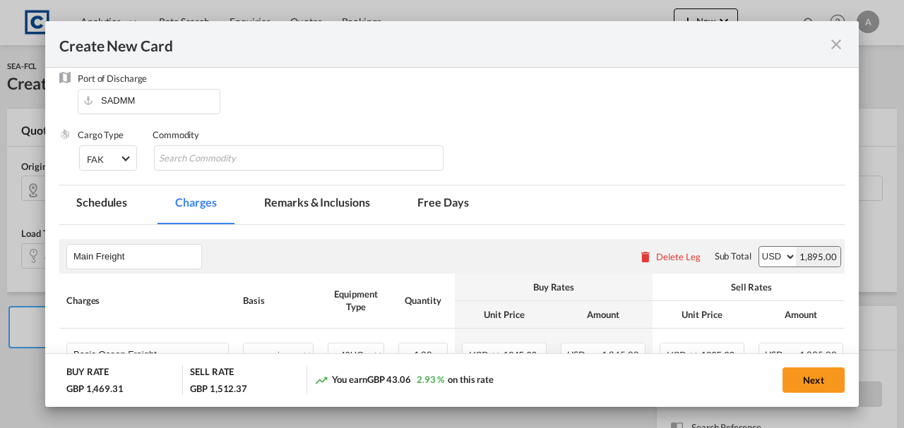
scroll to position [0, 0]
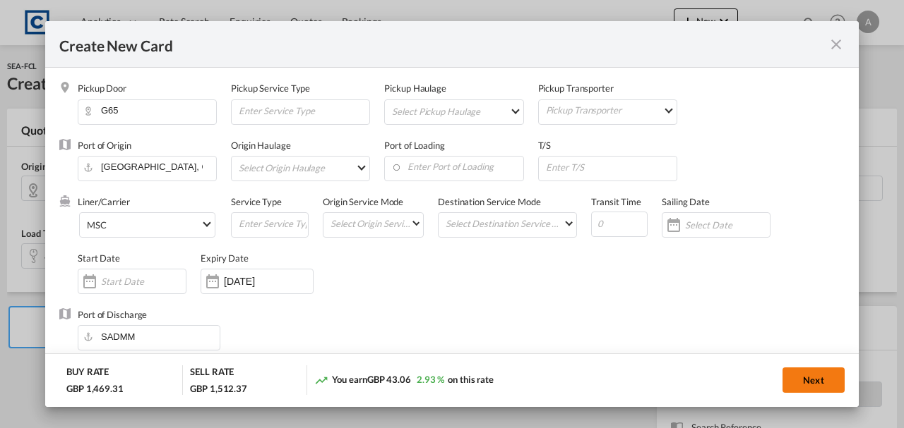
type input "35.00"
click at [822, 385] on button "Next" at bounding box center [813, 380] width 62 height 25
type input "1845"
type input "1895"
type input "30"
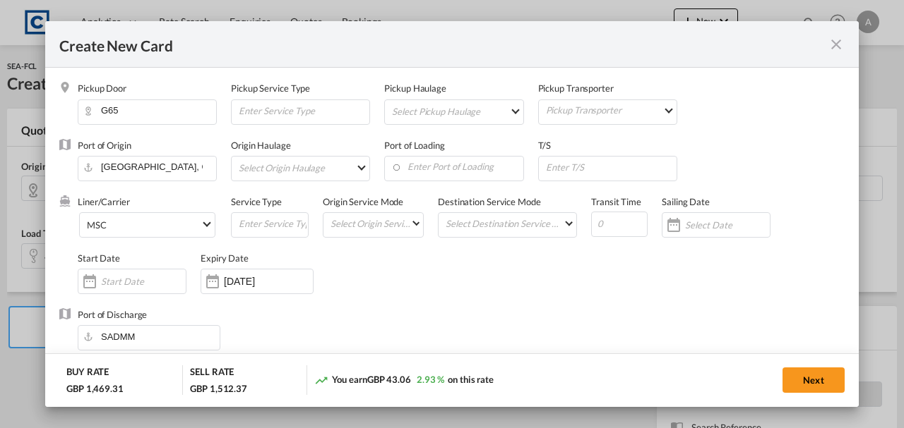
type input "30"
type input "5"
type input "35"
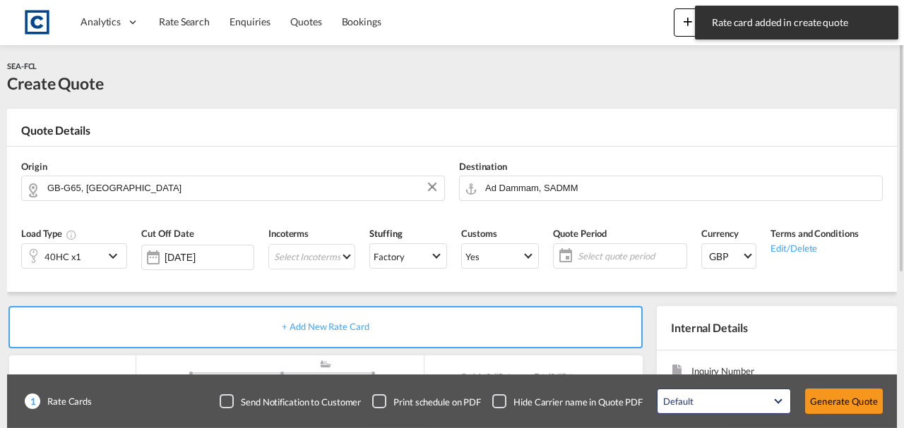
click at [611, 253] on span "Select quote period" at bounding box center [629, 256] width 105 height 13
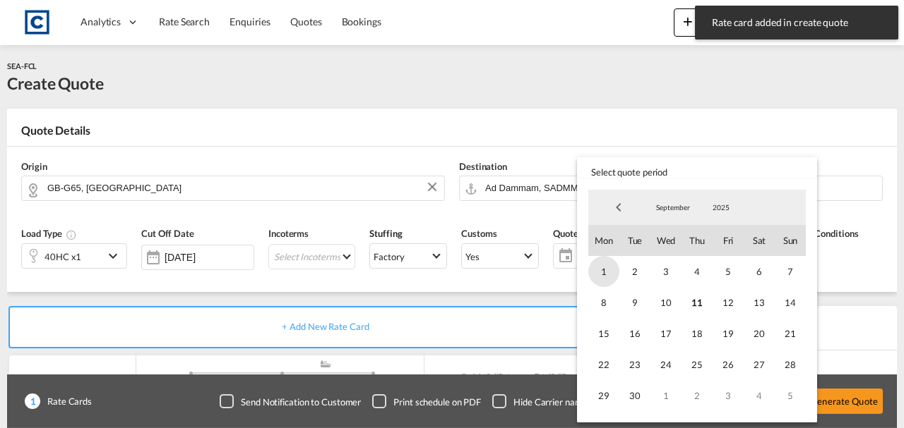
click at [605, 272] on span "1" at bounding box center [603, 271] width 31 height 31
click at [638, 397] on span "30" at bounding box center [634, 395] width 31 height 31
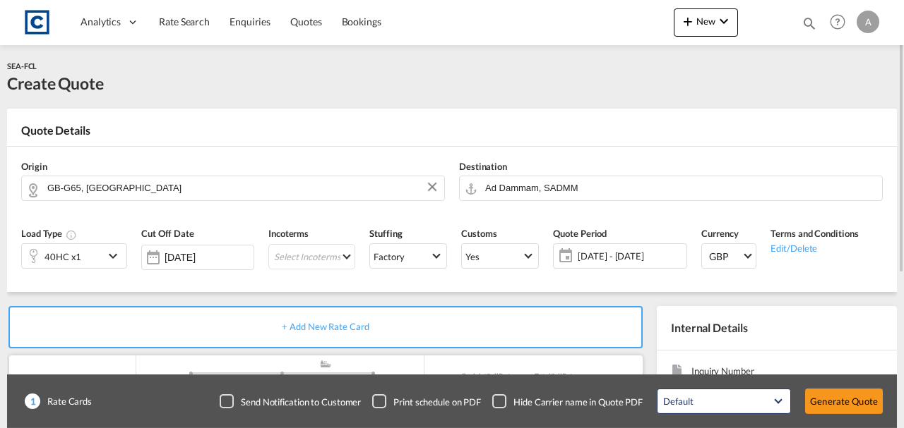
scroll to position [235, 0]
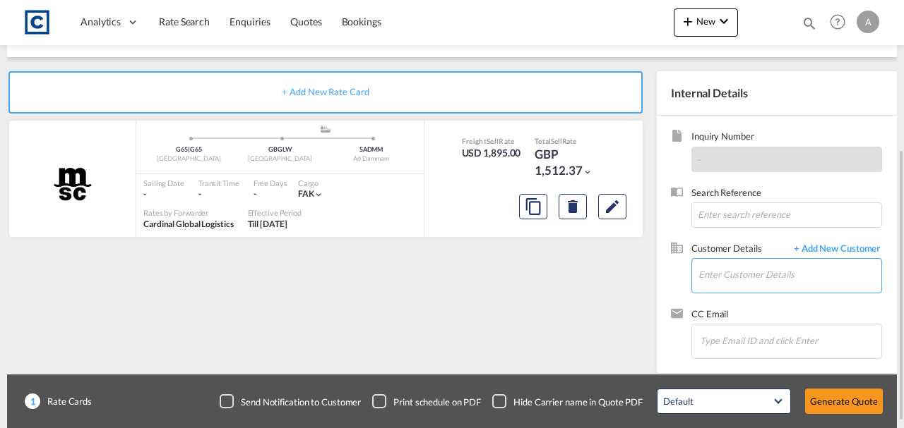
click at [726, 278] on input "Enter Customer Details" at bounding box center [789, 275] width 183 height 32
paste input "[PERSON_NAME][EMAIL_ADDRESS][PERSON_NAME][DOMAIN_NAME]"
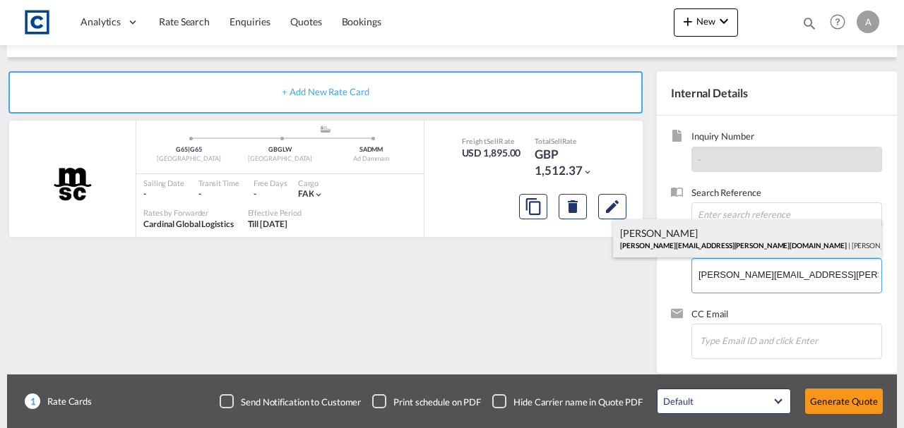
click at [686, 234] on div "[PERSON_NAME] [PERSON_NAME][EMAIL_ADDRESS][PERSON_NAME][DOMAIN_NAME] | [PERSON_…" at bounding box center [747, 239] width 268 height 38
type input "[PERSON_NAME] Logisitcs, [PERSON_NAME], [PERSON_NAME][EMAIL_ADDRESS][PERSON_NAM…"
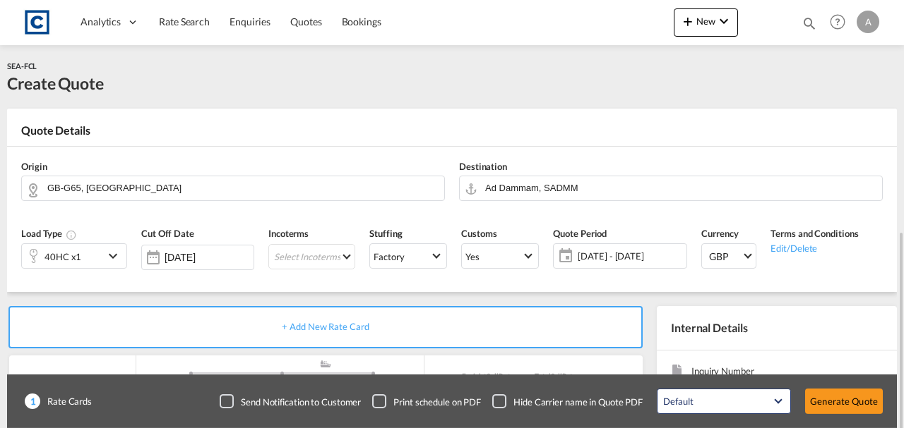
scroll to position [244, 0]
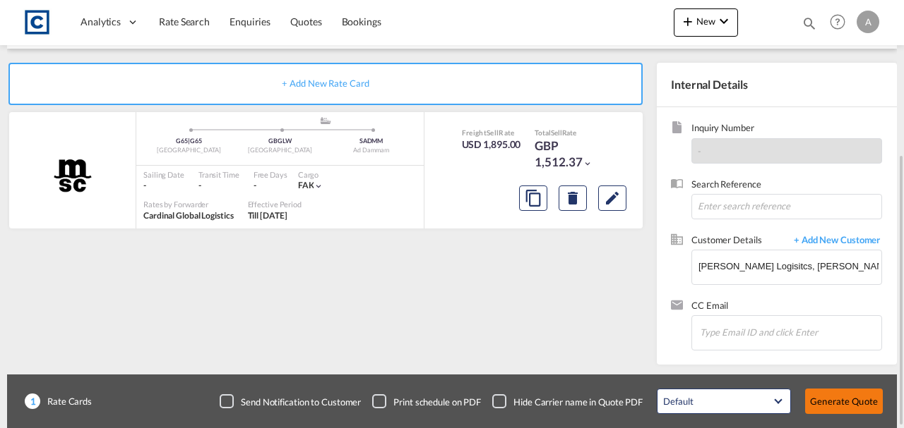
click at [840, 412] on button "Generate Quote" at bounding box center [844, 401] width 78 height 25
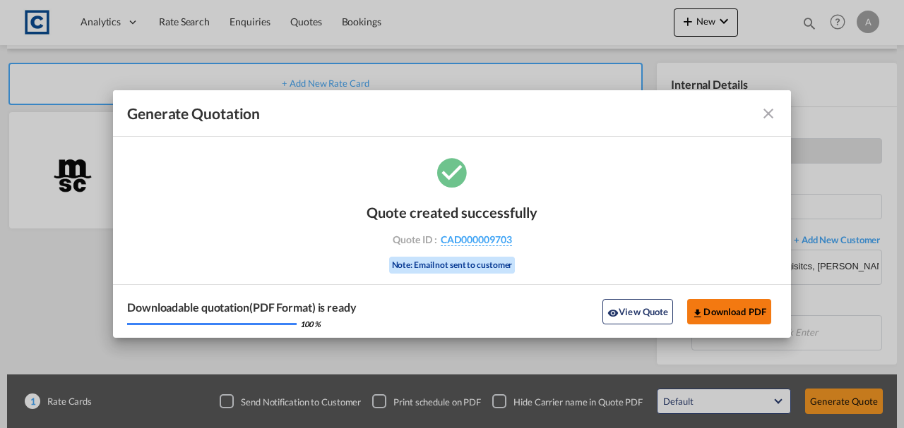
click at [730, 316] on button "Download PDF" at bounding box center [729, 311] width 84 height 25
